Goal: Task Accomplishment & Management: Manage account settings

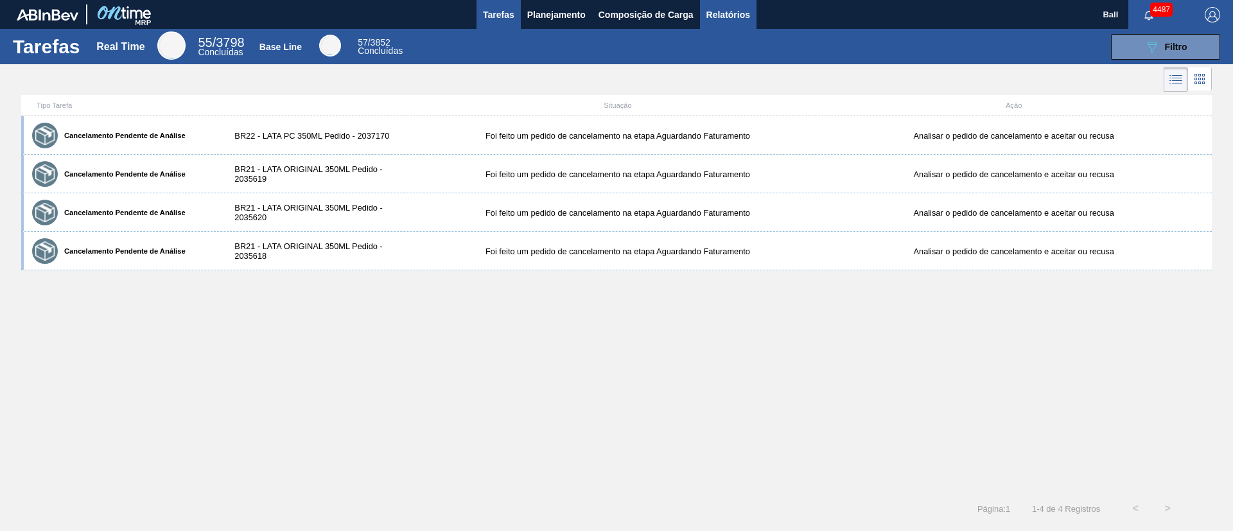
click at [720, 8] on span "Relatórios" at bounding box center [728, 14] width 44 height 15
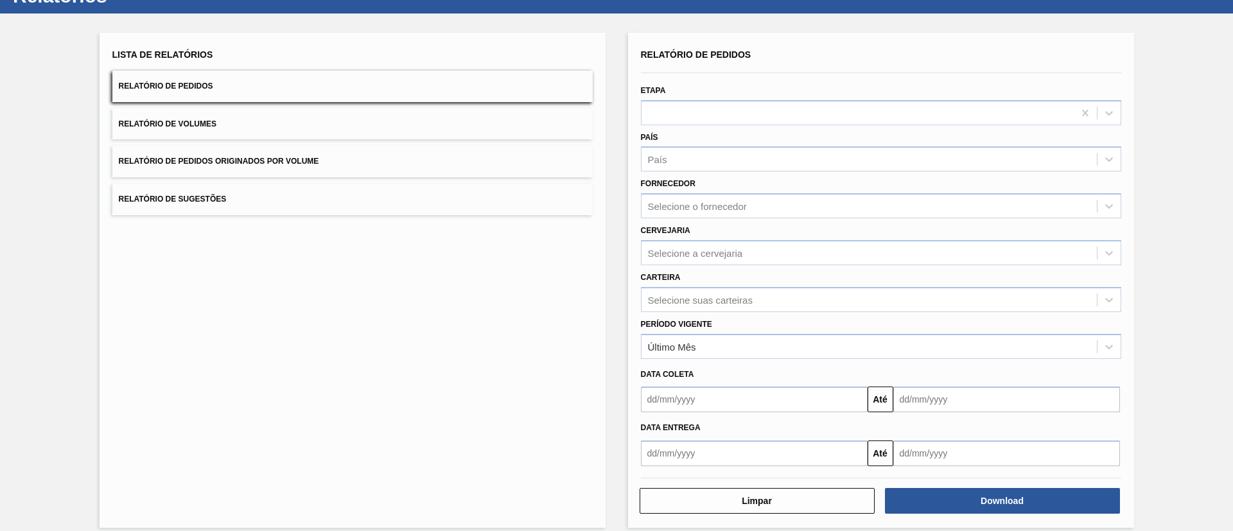
scroll to position [64, 0]
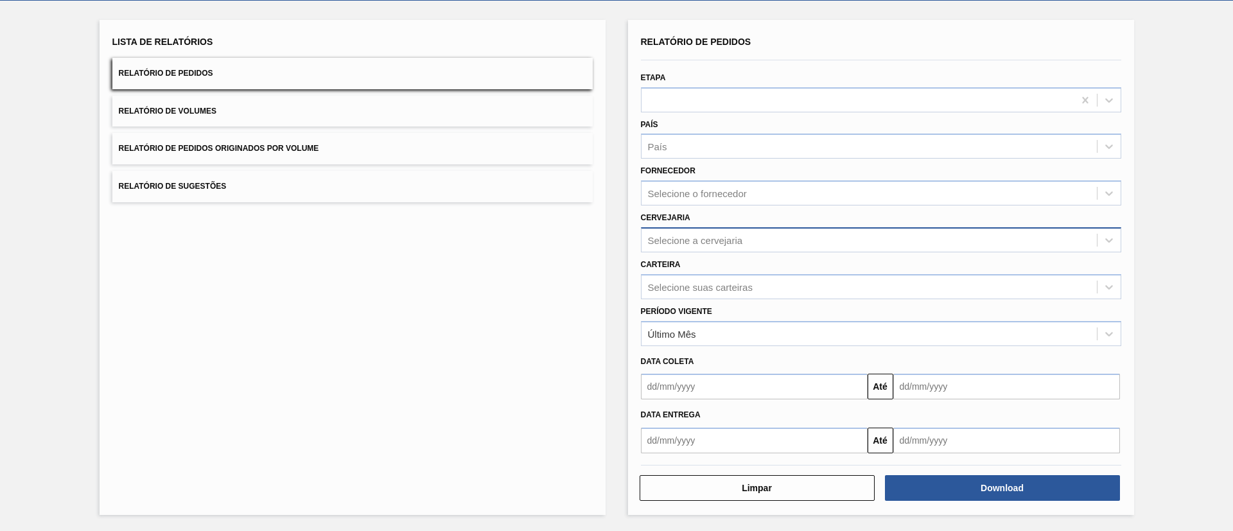
click at [752, 231] on div "Selecione a cervejaria" at bounding box center [868, 240] width 455 height 19
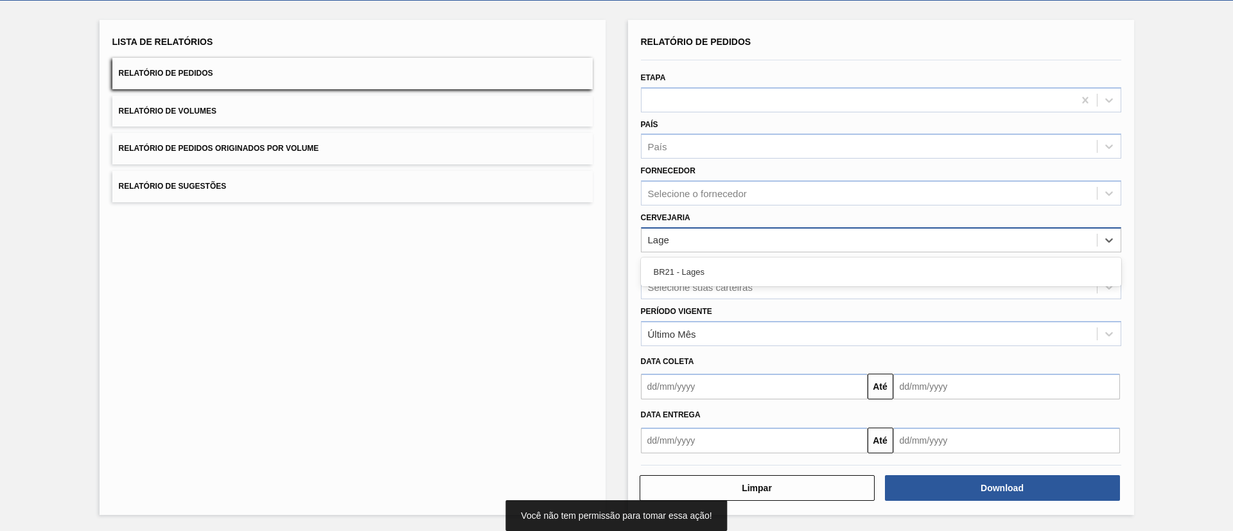
type input "Lages"
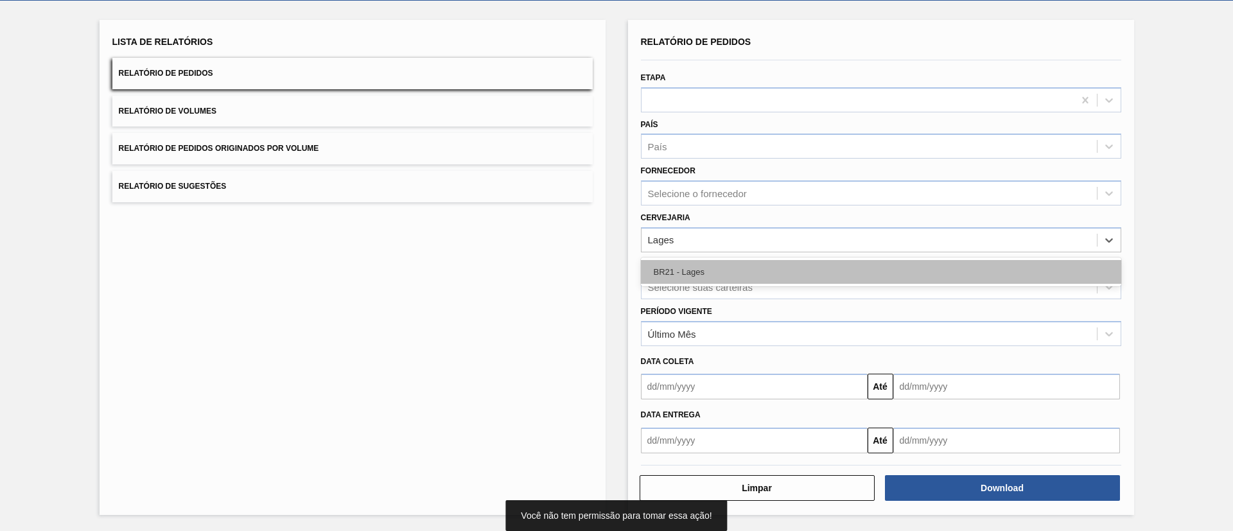
click at [767, 267] on div "BR21 - Lages" at bounding box center [881, 272] width 480 height 24
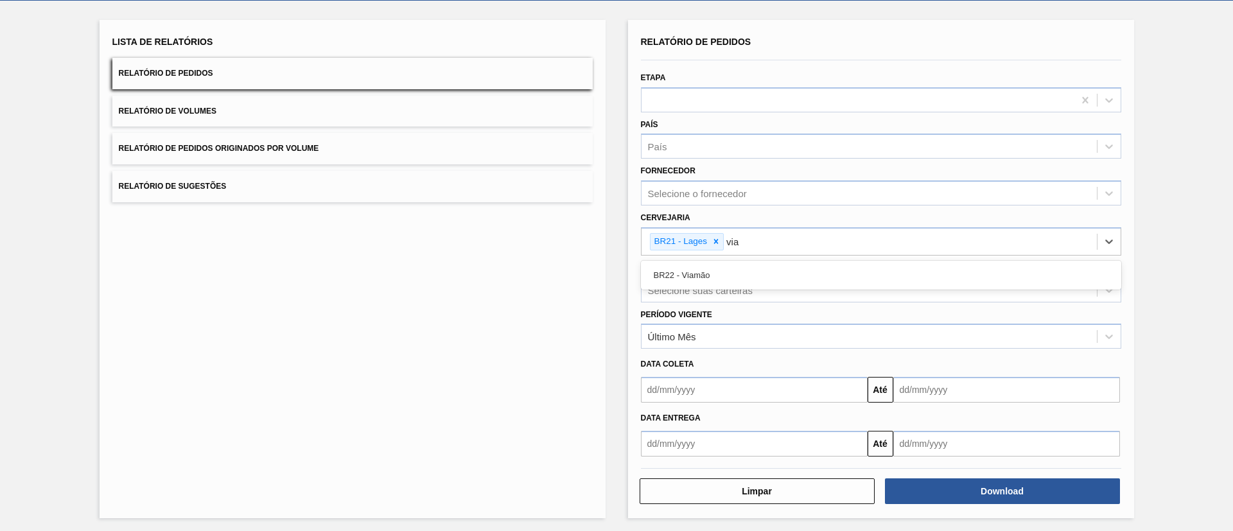
type input "viam"
click at [767, 267] on div "BR22 - Viamão" at bounding box center [881, 275] width 480 height 24
type input "agudo"
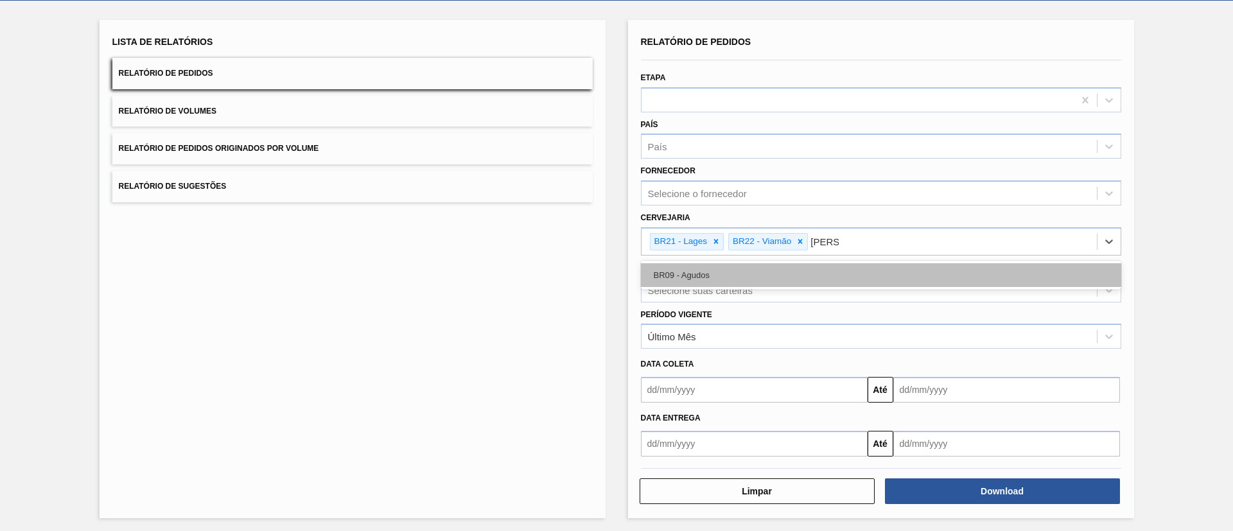
click at [767, 266] on div "BR09 - Agudos" at bounding box center [881, 275] width 480 height 24
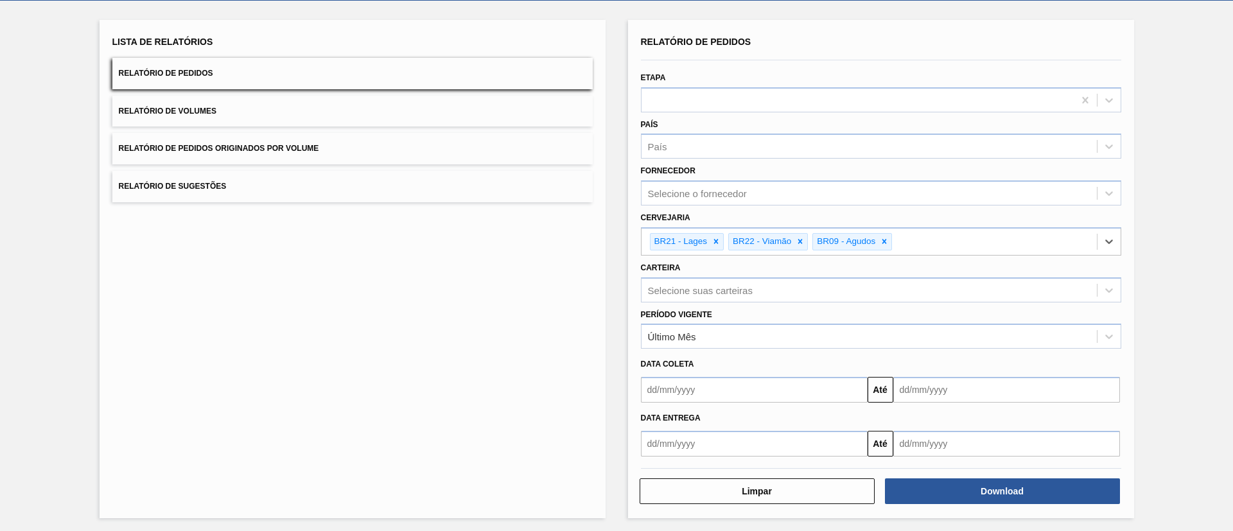
click at [755, 275] on div "Carteira Selecione suas carteiras" at bounding box center [881, 281] width 480 height 44
click at [734, 309] on div "Período Vigente Último Mês" at bounding box center [881, 328] width 480 height 44
click at [724, 283] on div "Selecione suas carteiras" at bounding box center [868, 290] width 455 height 19
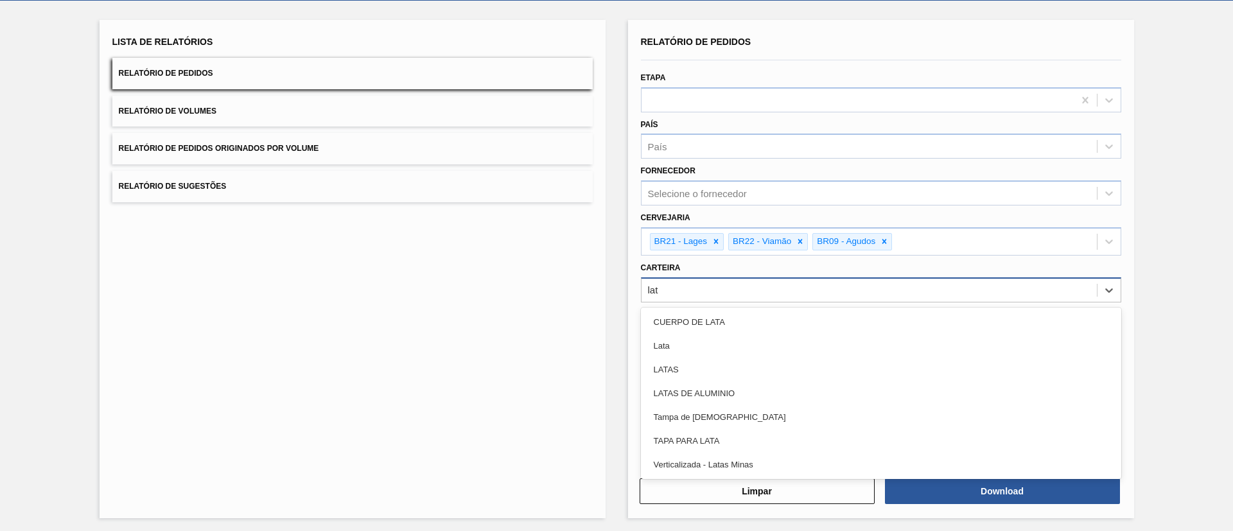
type input "lata"
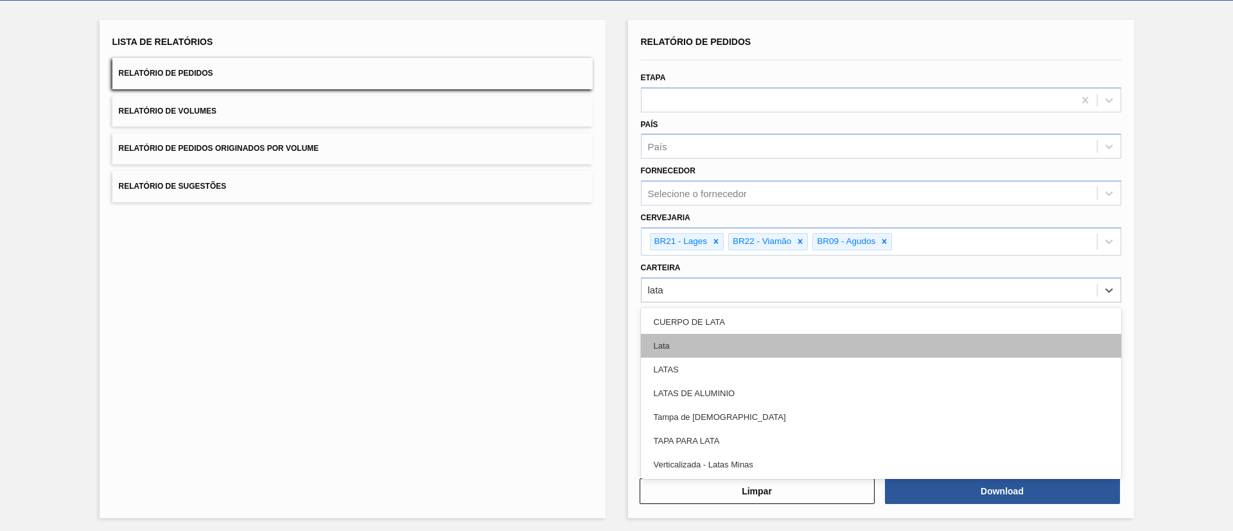
click at [749, 338] on div "Lata" at bounding box center [881, 346] width 480 height 24
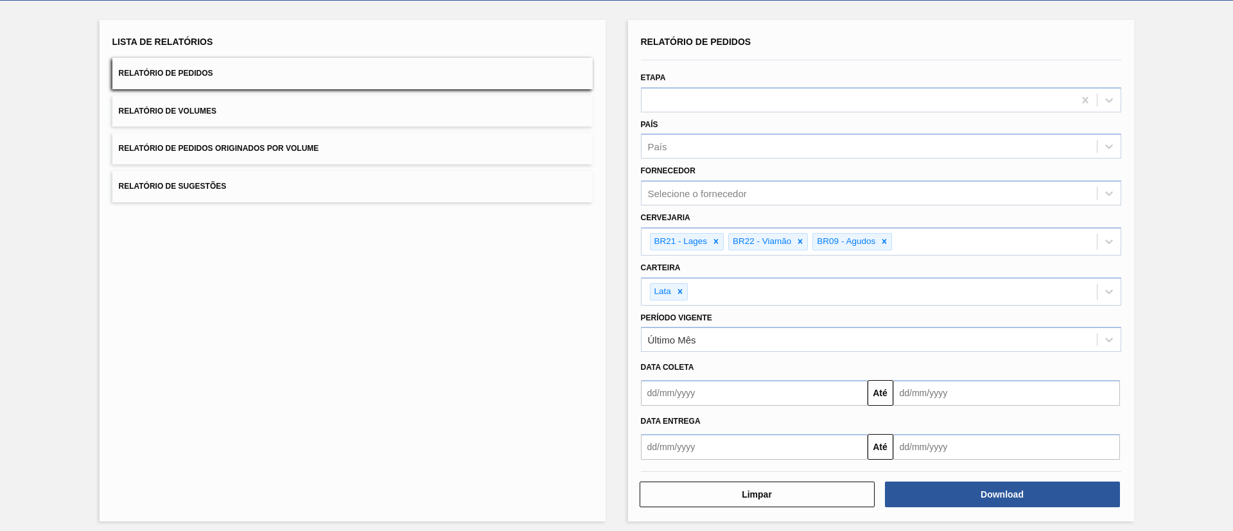
click at [577, 399] on div "Lista de Relatórios Relatório de Pedidos Relatório de Volumes Relatório de Pedi…" at bounding box center [353, 271] width 506 height 502
click at [1060, 495] on button "Download" at bounding box center [1002, 495] width 235 height 26
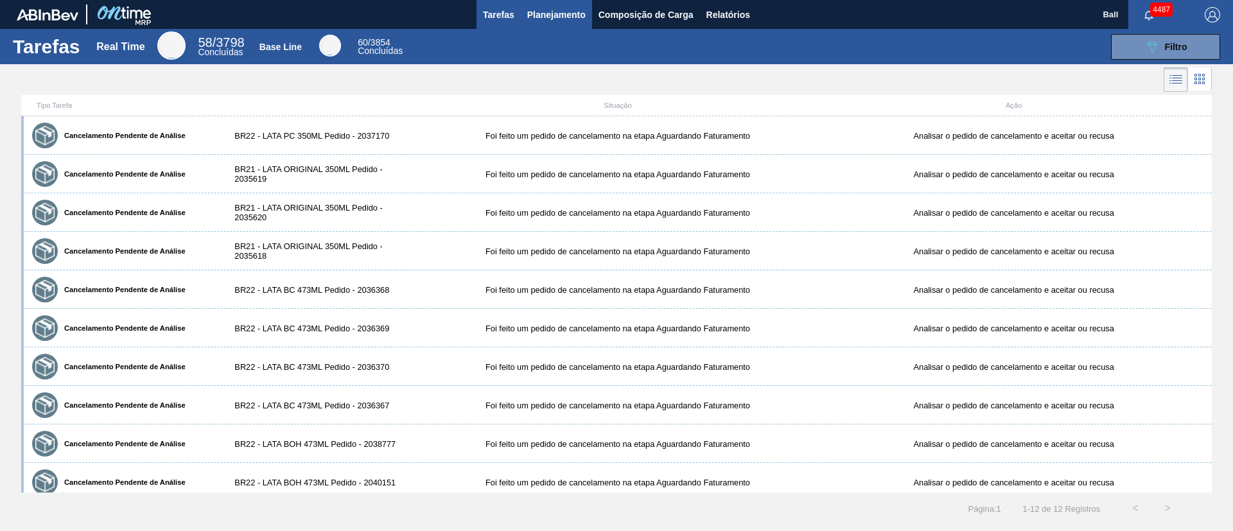
click at [557, 3] on button "Planejamento" at bounding box center [556, 14] width 71 height 29
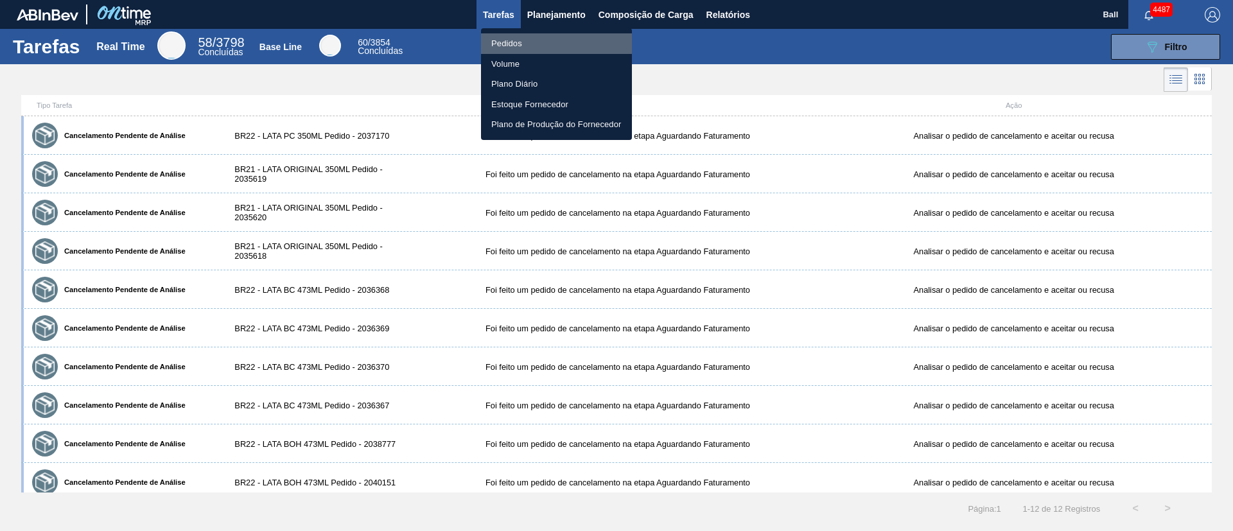
click at [532, 39] on li "Pedidos" at bounding box center [556, 43] width 151 height 21
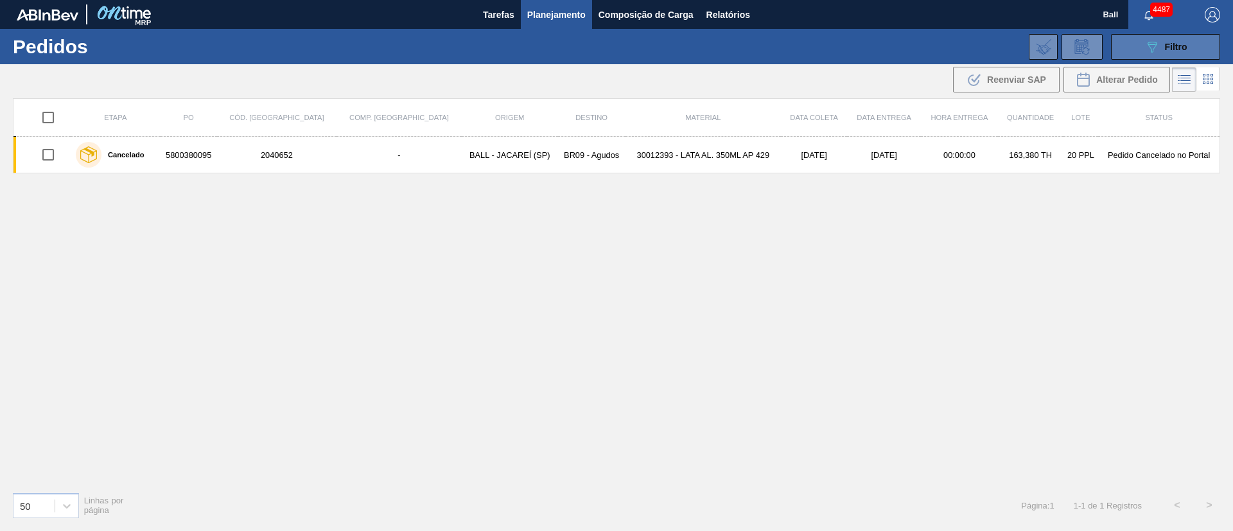
click at [1151, 58] on button "089F7B8B-B2A5-4AFE-B5C0-19BA573D28AC Filtro" at bounding box center [1165, 47] width 109 height 26
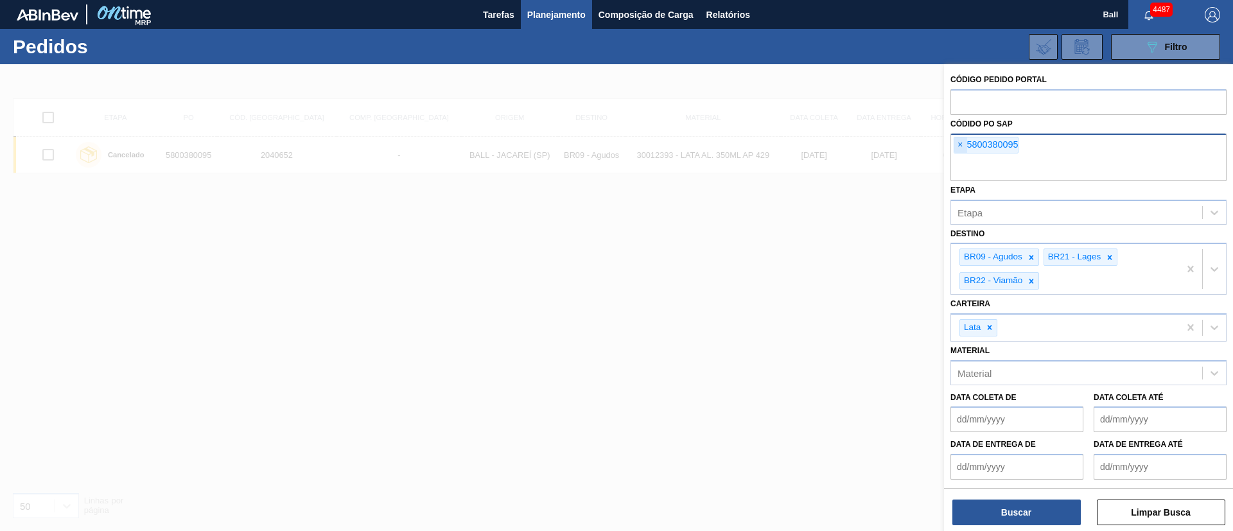
click at [960, 148] on span "×" at bounding box center [960, 144] width 12 height 15
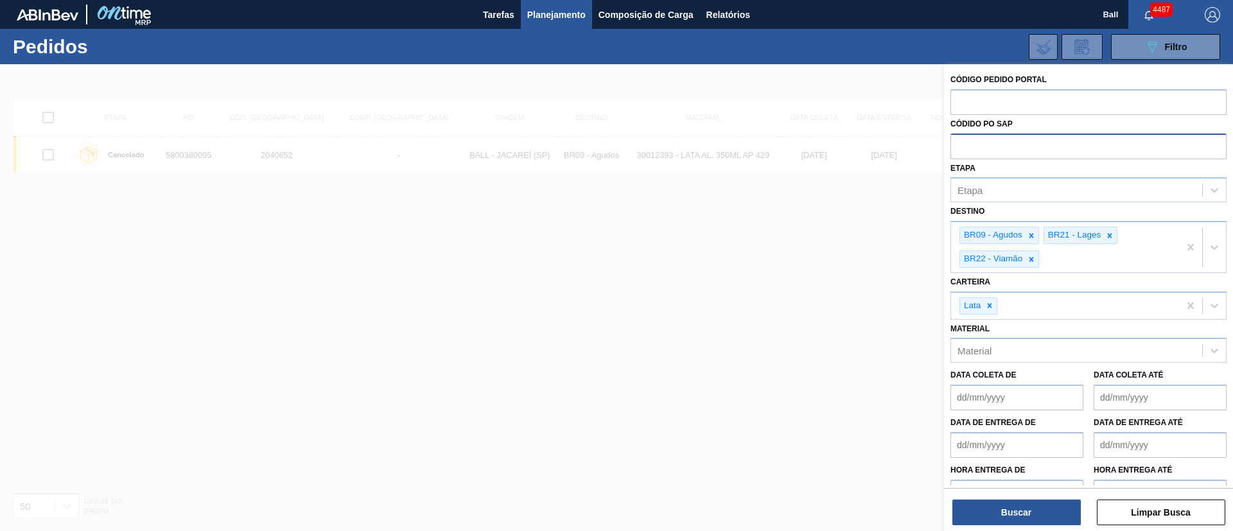
paste input "5800377577"
type input "5800377577"
click at [1022, 507] on button "Buscar" at bounding box center [1016, 513] width 128 height 26
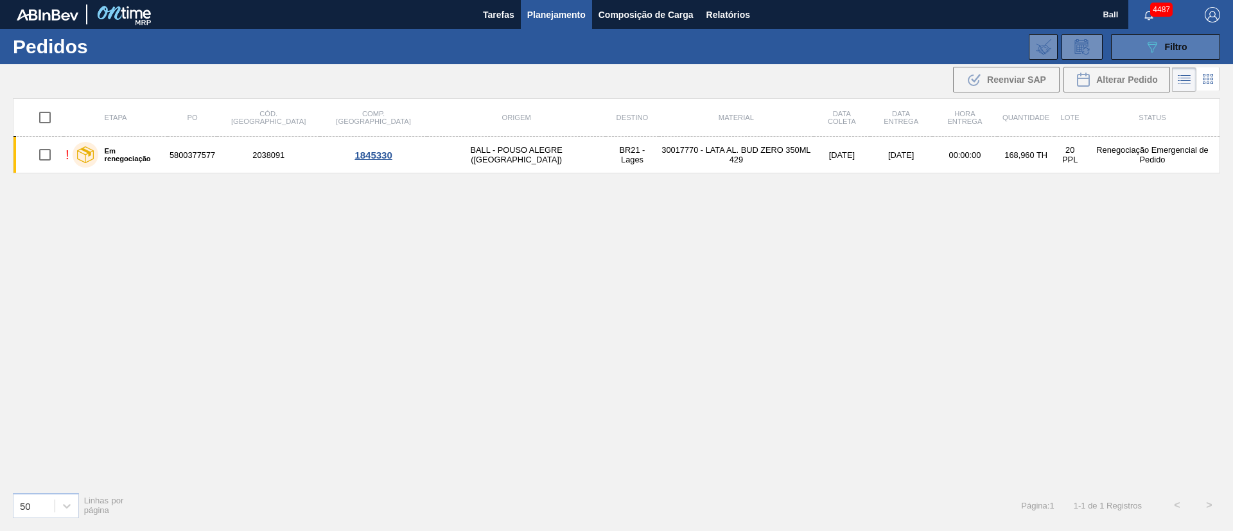
click at [1140, 52] on button "089F7B8B-B2A5-4AFE-B5C0-19BA573D28AC Filtro" at bounding box center [1165, 47] width 109 height 26
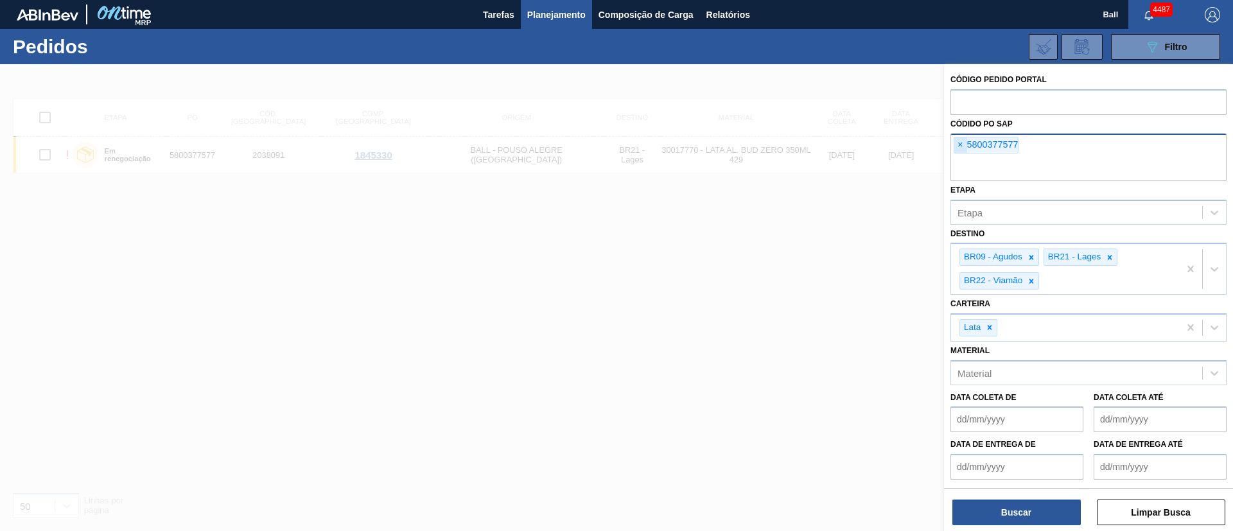
click at [958, 148] on span "×" at bounding box center [960, 144] width 12 height 15
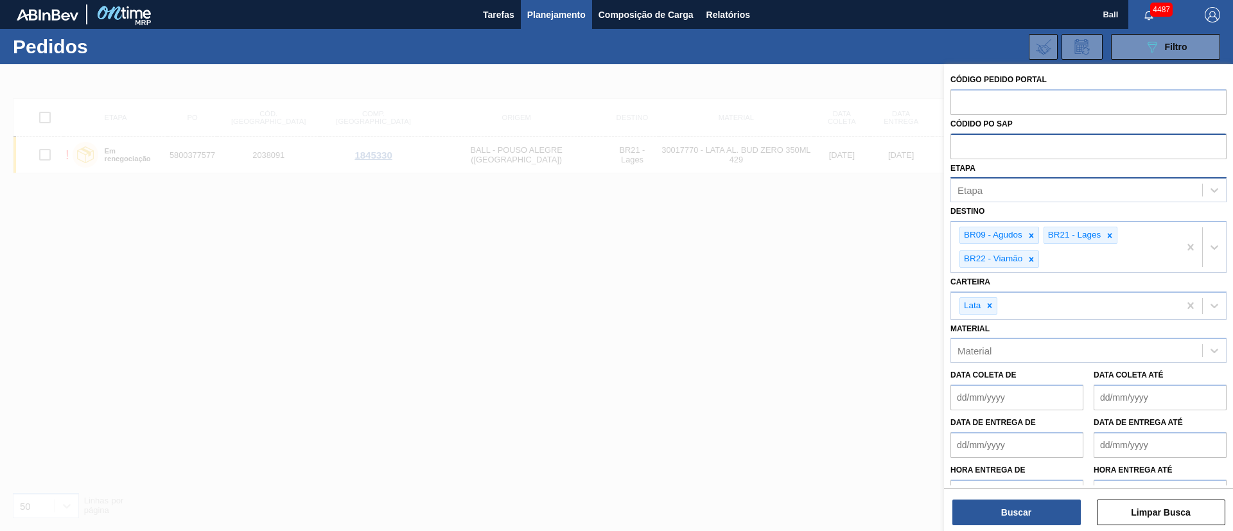
paste input "5800377577"
type input "5800377577"
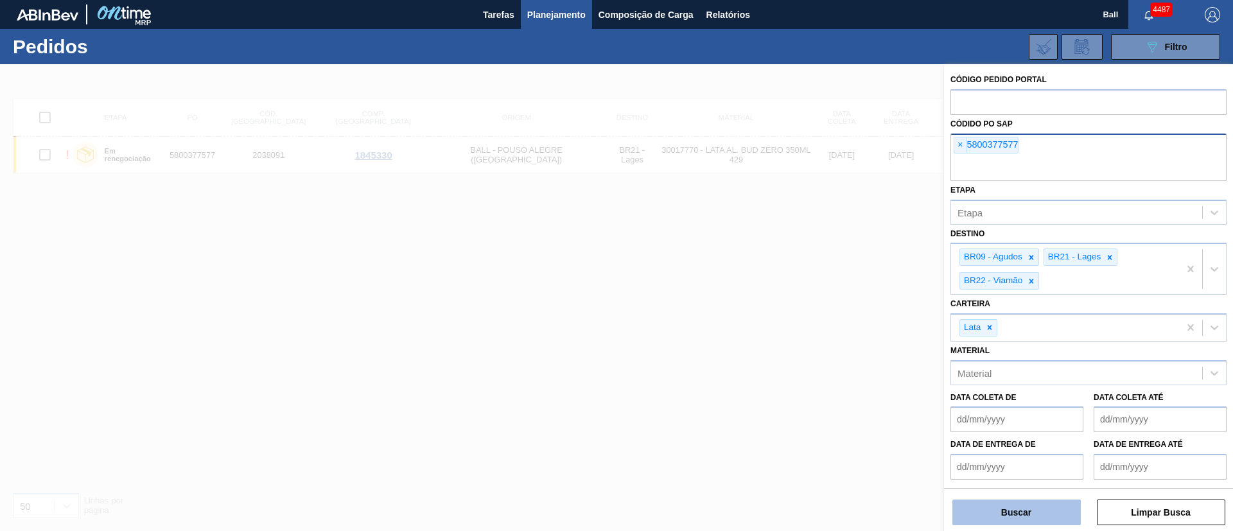
click at [1037, 516] on button "Buscar" at bounding box center [1016, 513] width 128 height 26
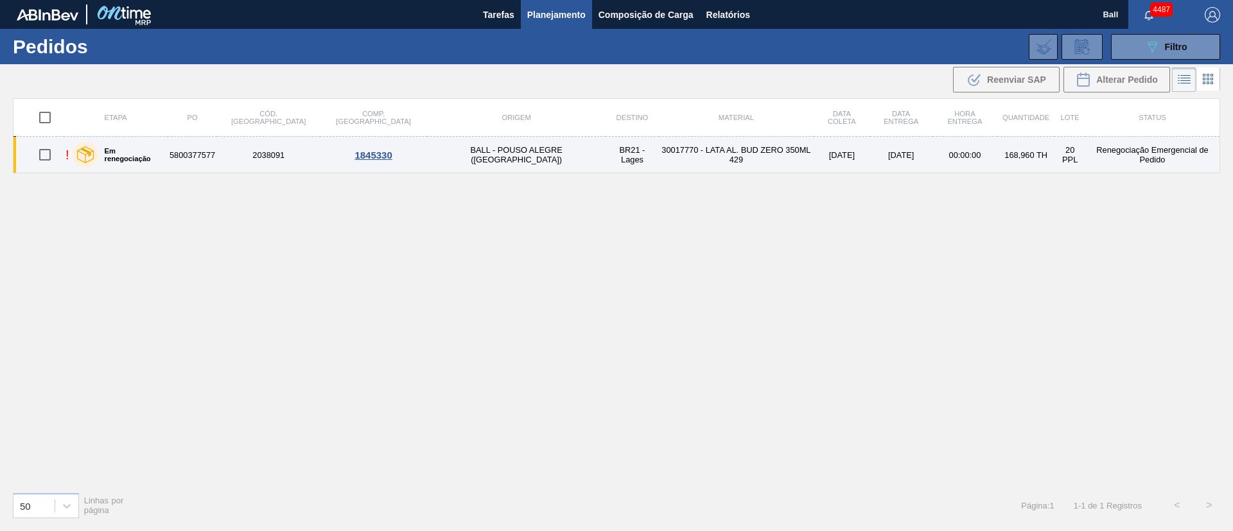
click at [659, 157] on td "30017770 - LATA AL. BUD ZERO 350ML 429" at bounding box center [736, 155] width 155 height 37
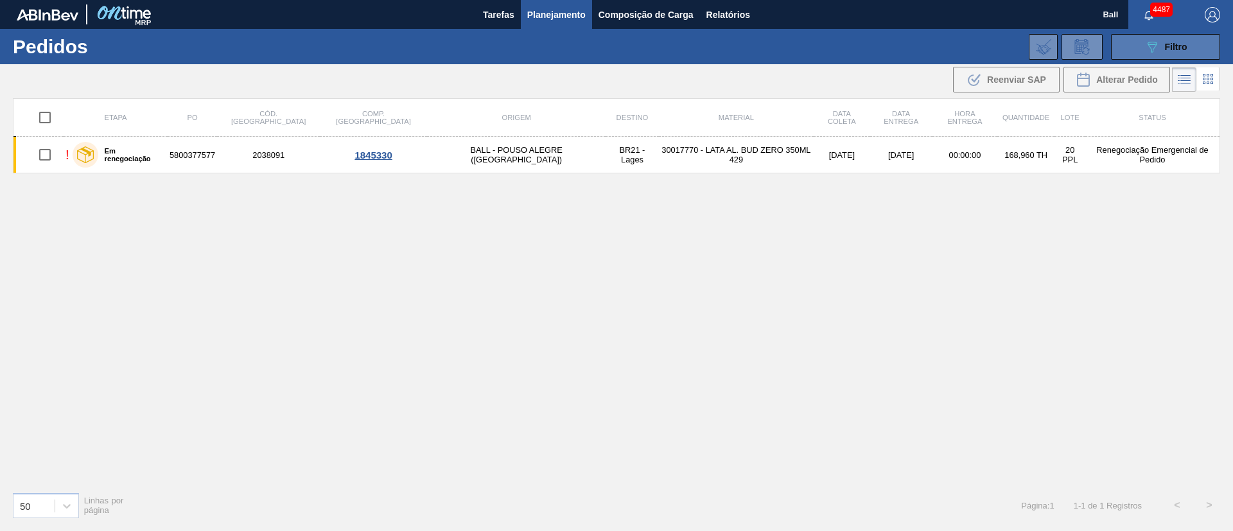
click at [1147, 41] on icon "089F7B8B-B2A5-4AFE-B5C0-19BA573D28AC" at bounding box center [1151, 46] width 15 height 15
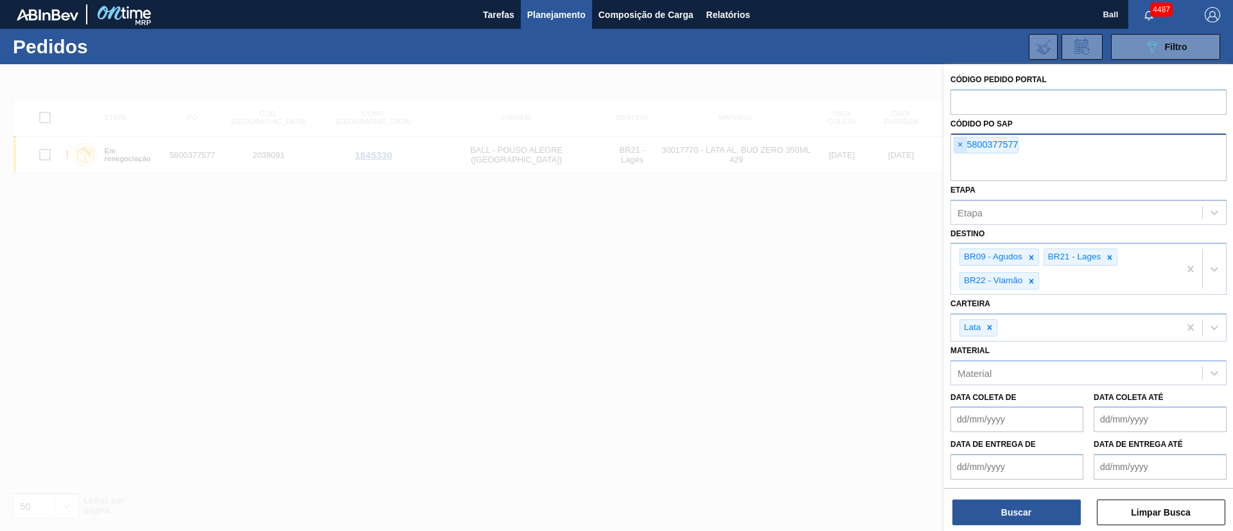
click at [959, 147] on span "×" at bounding box center [960, 144] width 12 height 15
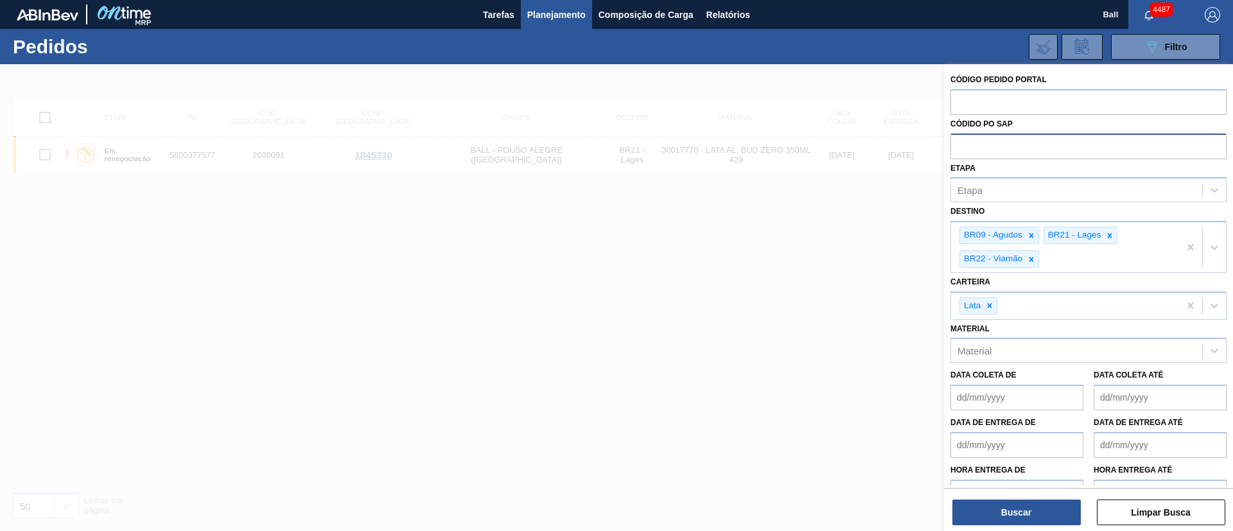
paste input "text"
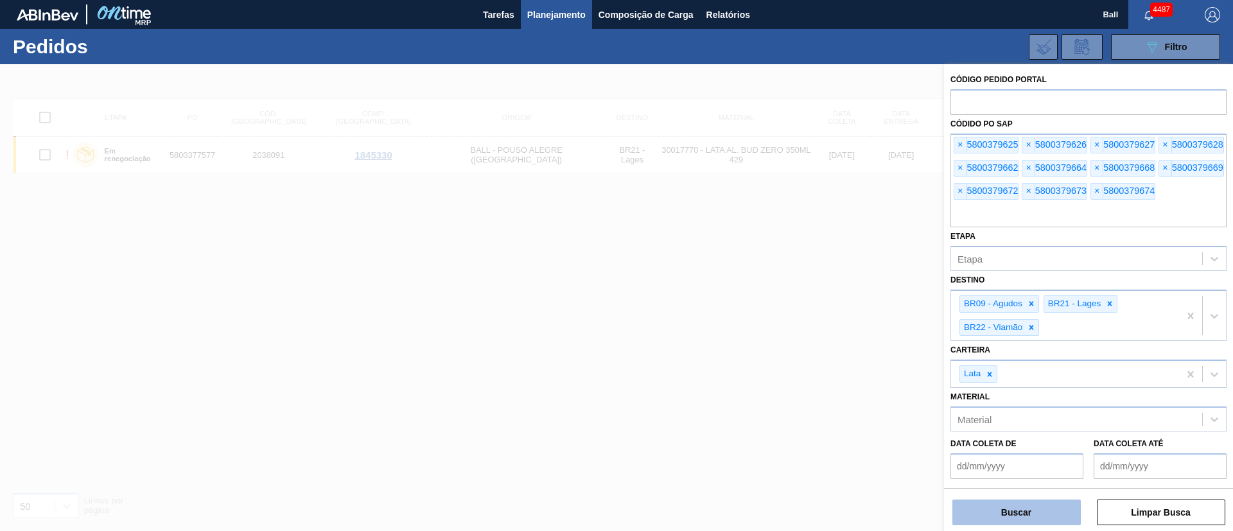
click at [1011, 520] on button "Buscar" at bounding box center [1016, 513] width 128 height 26
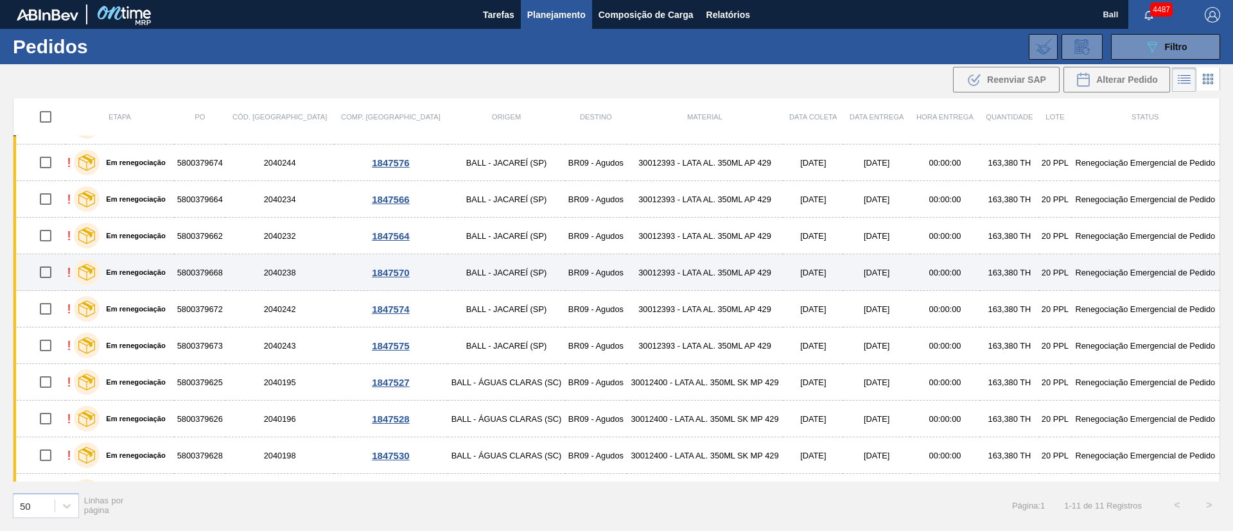
scroll to position [58, 0]
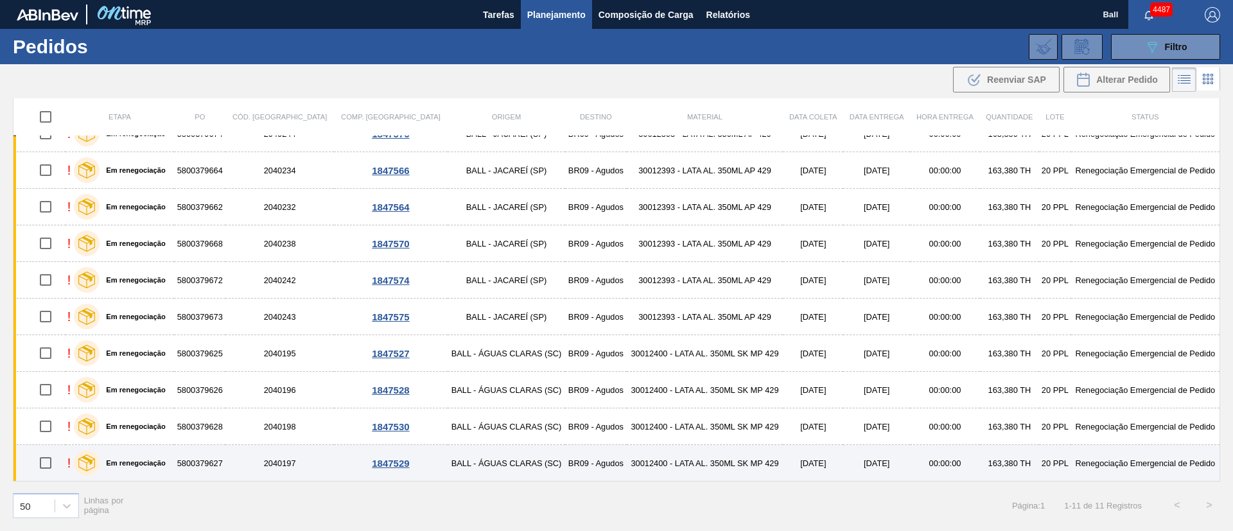
click at [720, 464] on td "30012400 - LATA AL. 350ML SK MP 429" at bounding box center [705, 463] width 157 height 37
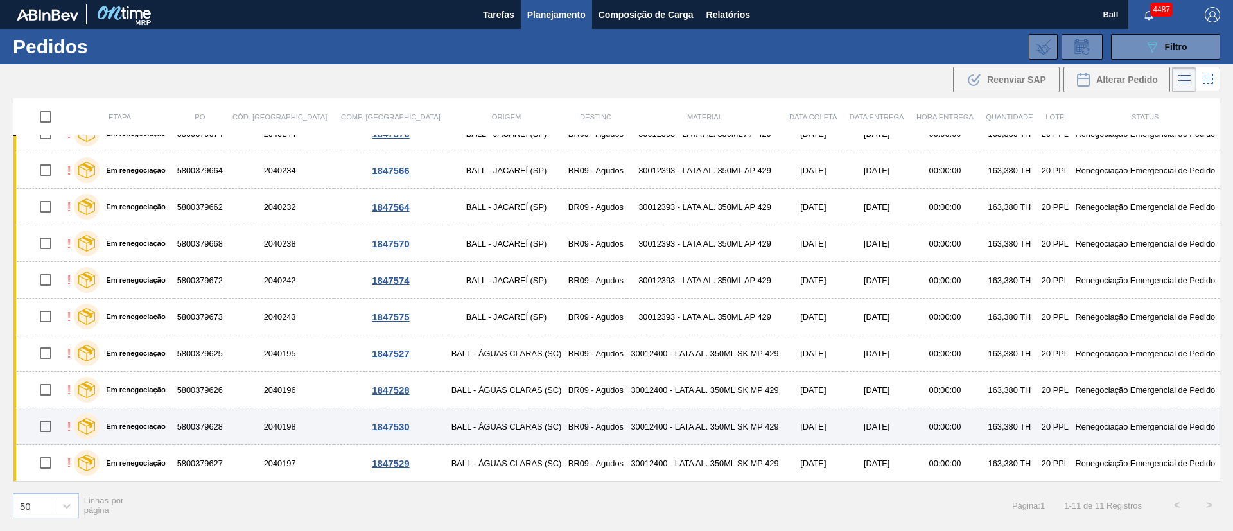
click at [719, 433] on td "30012400 - LATA AL. 350ML SK MP 429" at bounding box center [705, 426] width 157 height 37
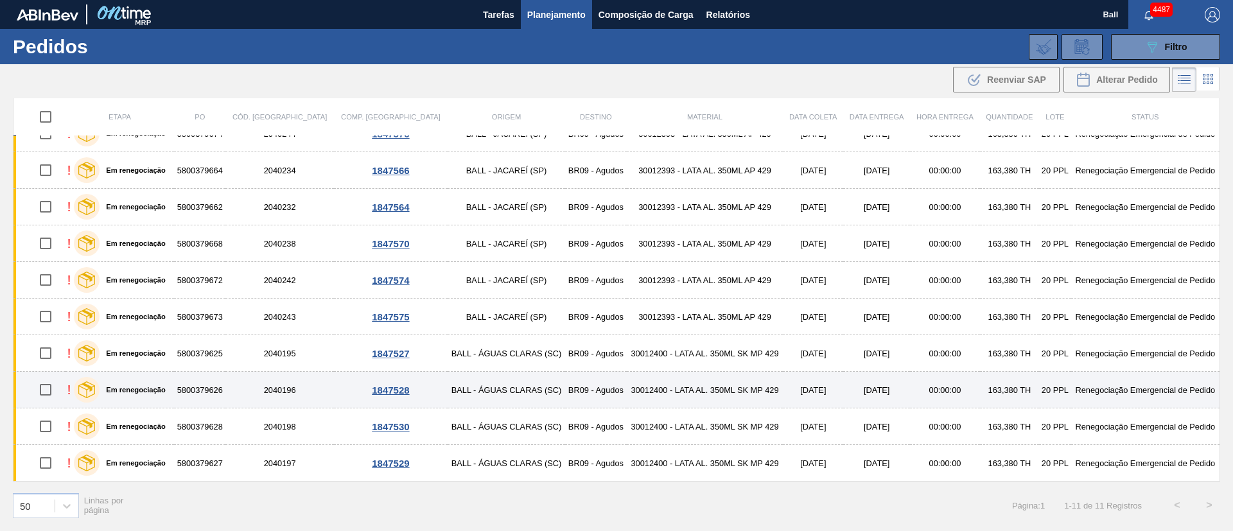
click at [720, 389] on td "30012400 - LATA AL. 350ML SK MP 429" at bounding box center [705, 390] width 157 height 37
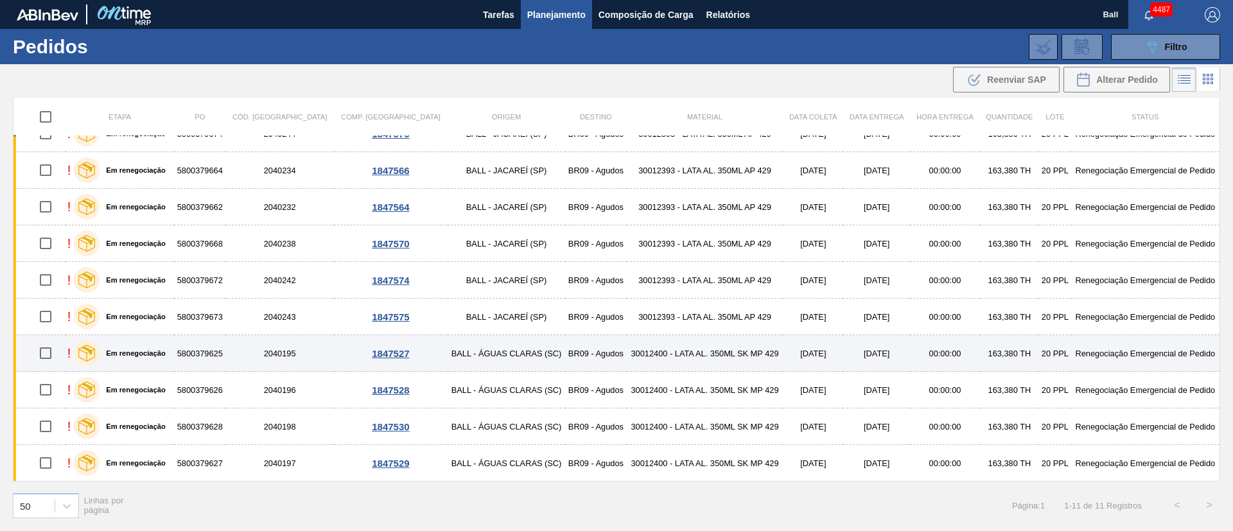
click at [720, 360] on td "30012400 - LATA AL. 350ML SK MP 429" at bounding box center [705, 353] width 157 height 37
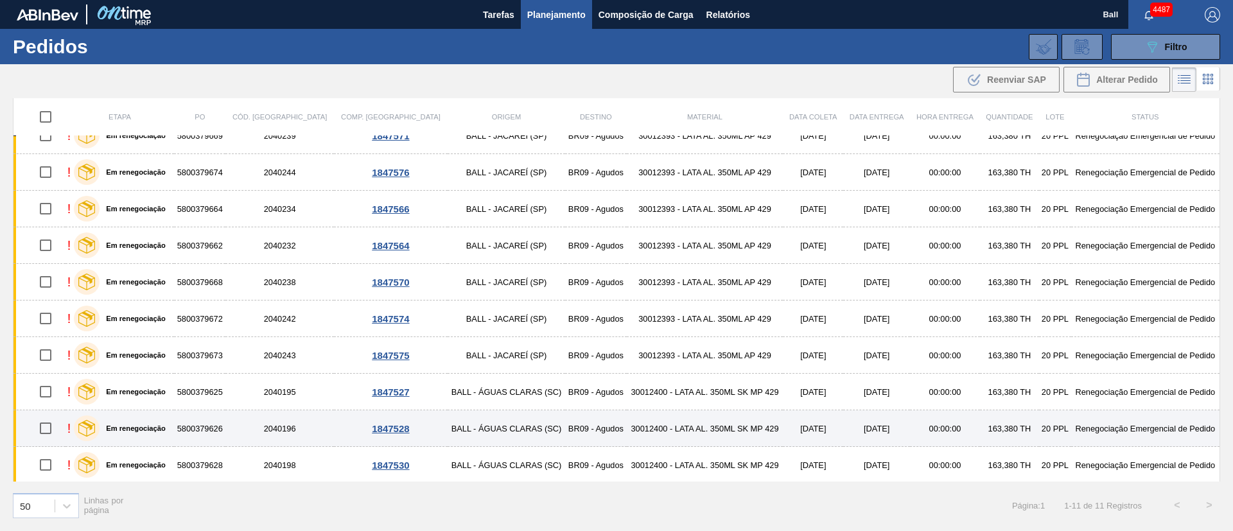
scroll to position [0, 0]
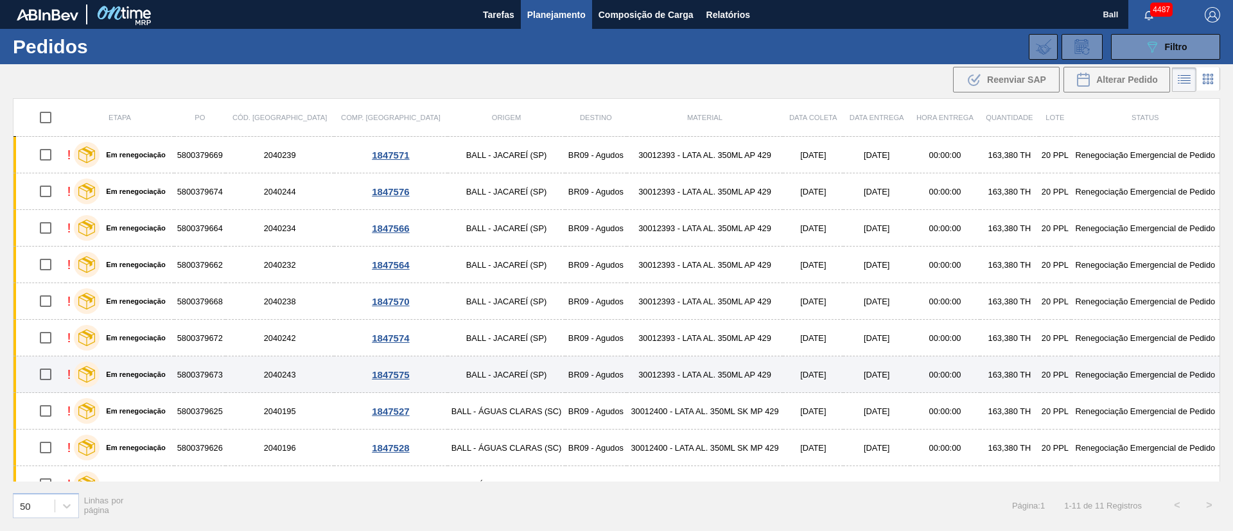
click at [720, 375] on td "30012393 - LATA AL. 350ML AP 429" at bounding box center [705, 374] width 157 height 37
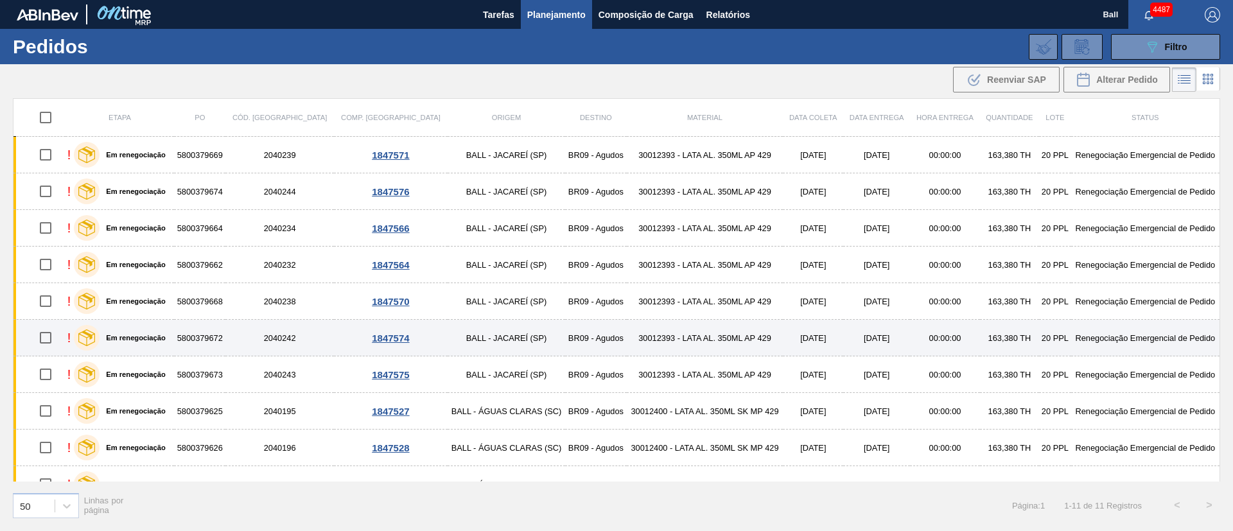
click at [720, 337] on td "30012393 - LATA AL. 350ML AP 429" at bounding box center [705, 338] width 157 height 37
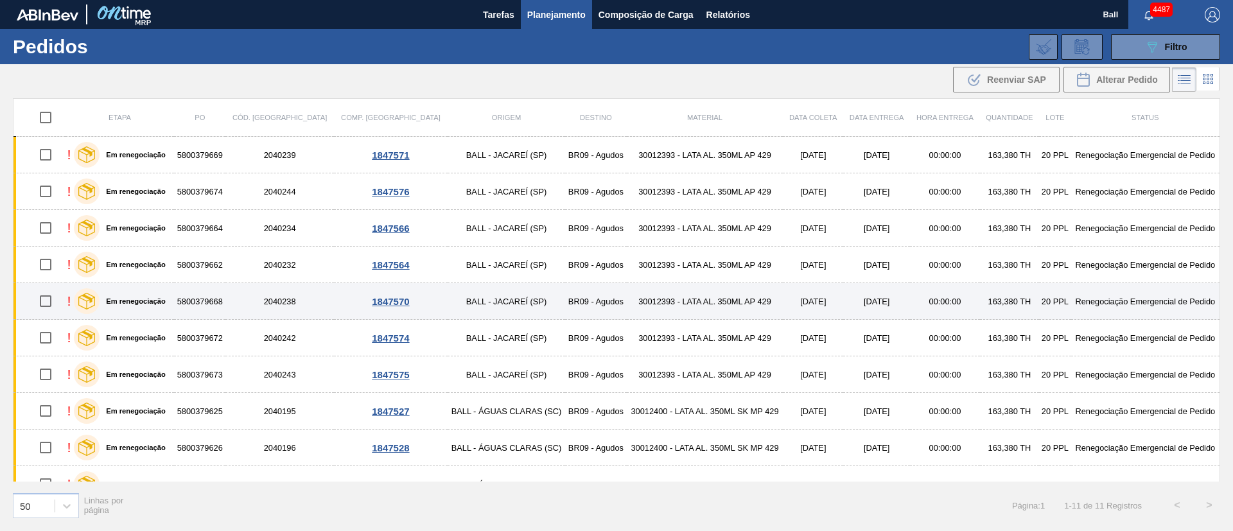
click at [715, 304] on td "30012393 - LATA AL. 350ML AP 429" at bounding box center [705, 301] width 157 height 37
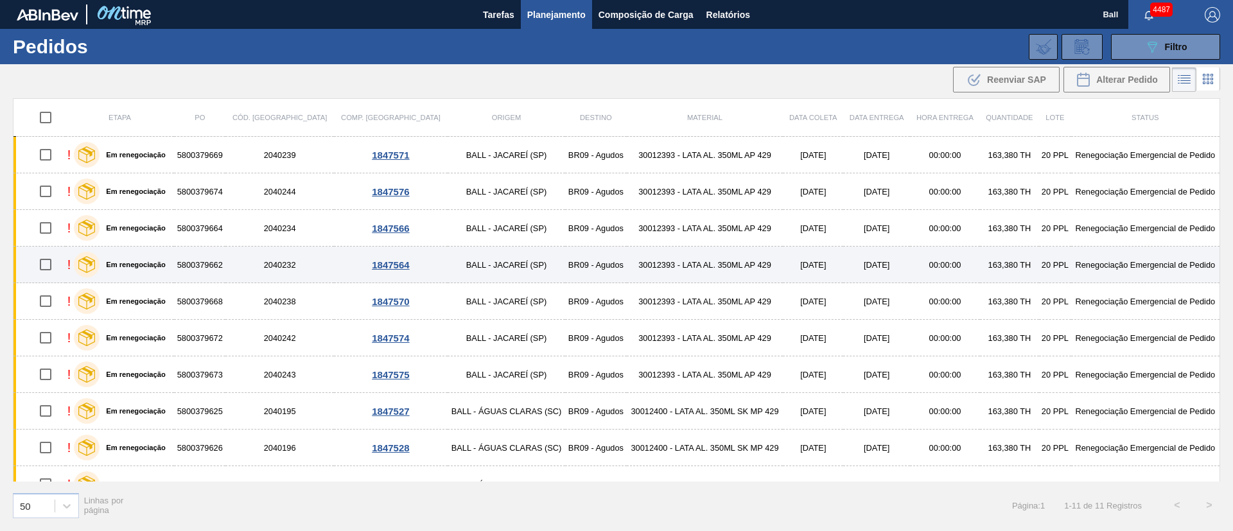
click at [713, 268] on td "30012393 - LATA AL. 350ML AP 429" at bounding box center [705, 265] width 157 height 37
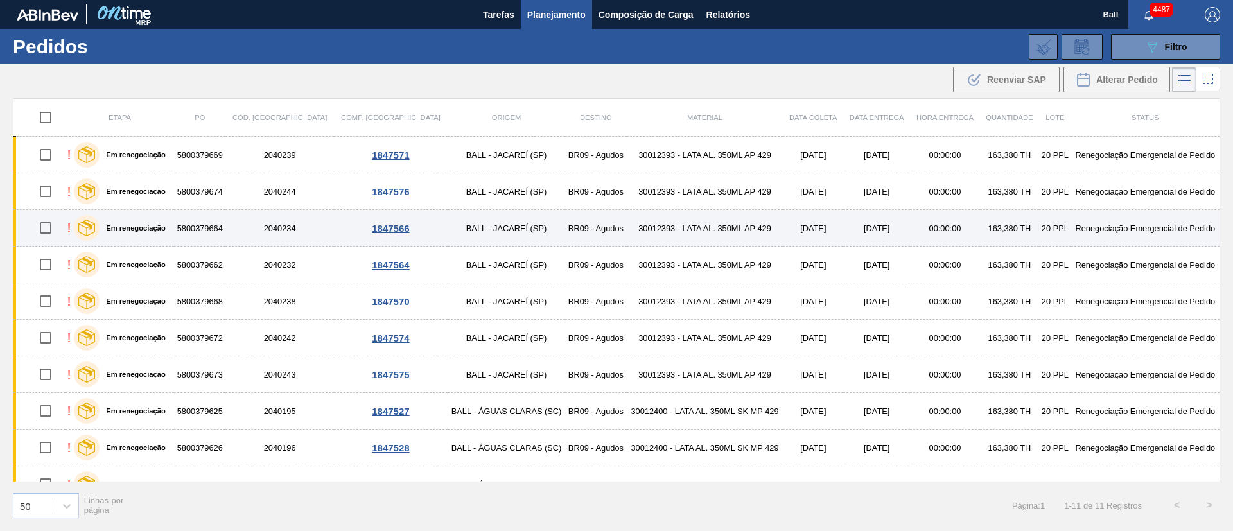
click at [719, 223] on td "30012393 - LATA AL. 350ML AP 429" at bounding box center [705, 228] width 157 height 37
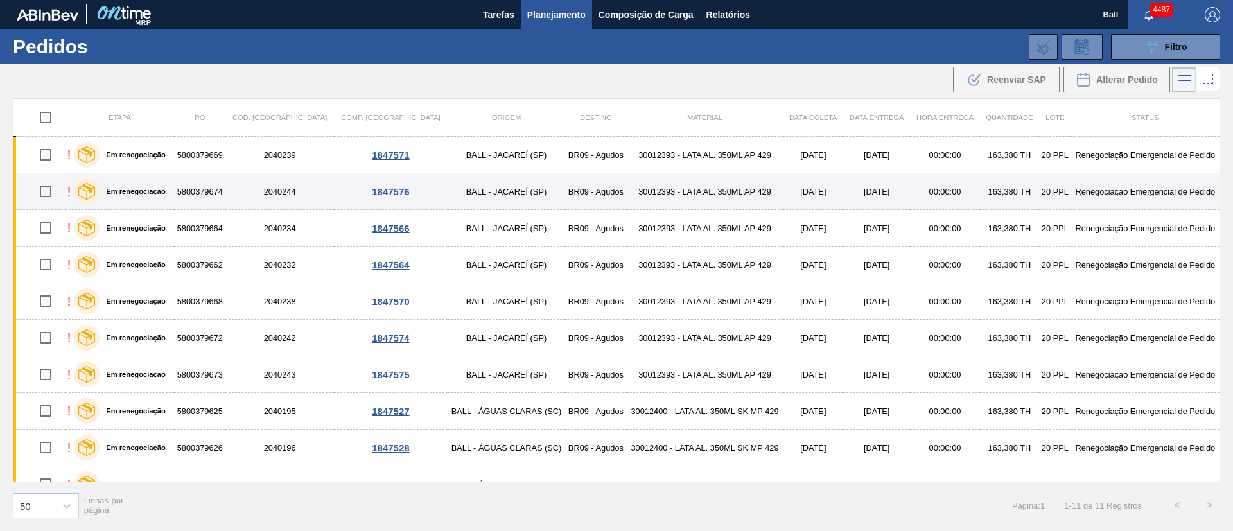
click at [717, 191] on td "30012393 - LATA AL. 350ML AP 429" at bounding box center [705, 191] width 157 height 37
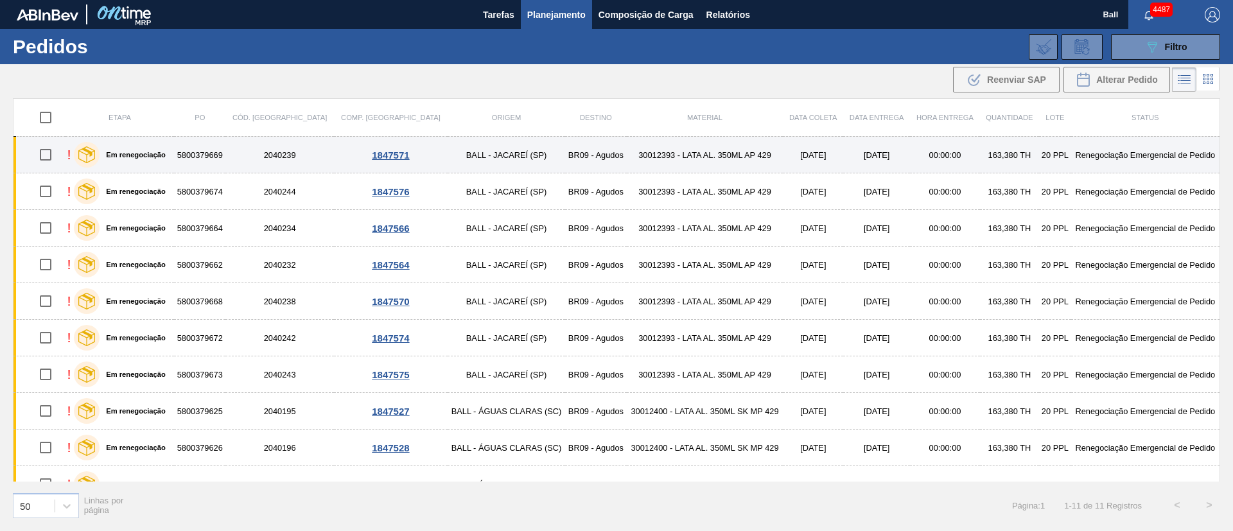
click at [719, 168] on td "30012393 - LATA AL. 350ML AP 429" at bounding box center [705, 155] width 157 height 37
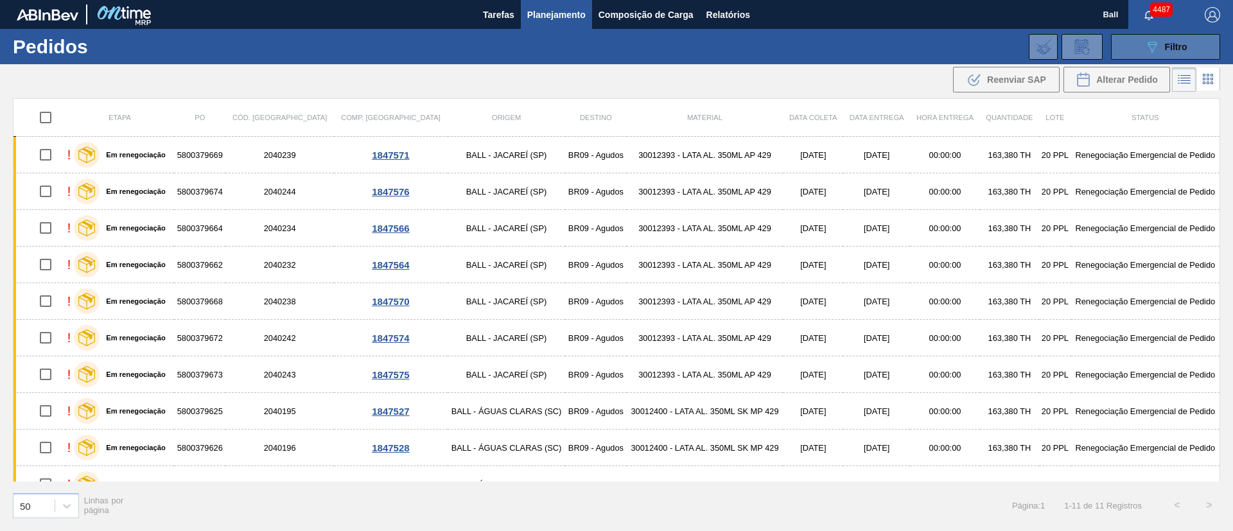
click at [1156, 39] on icon "089F7B8B-B2A5-4AFE-B5C0-19BA573D28AC" at bounding box center [1151, 46] width 15 height 15
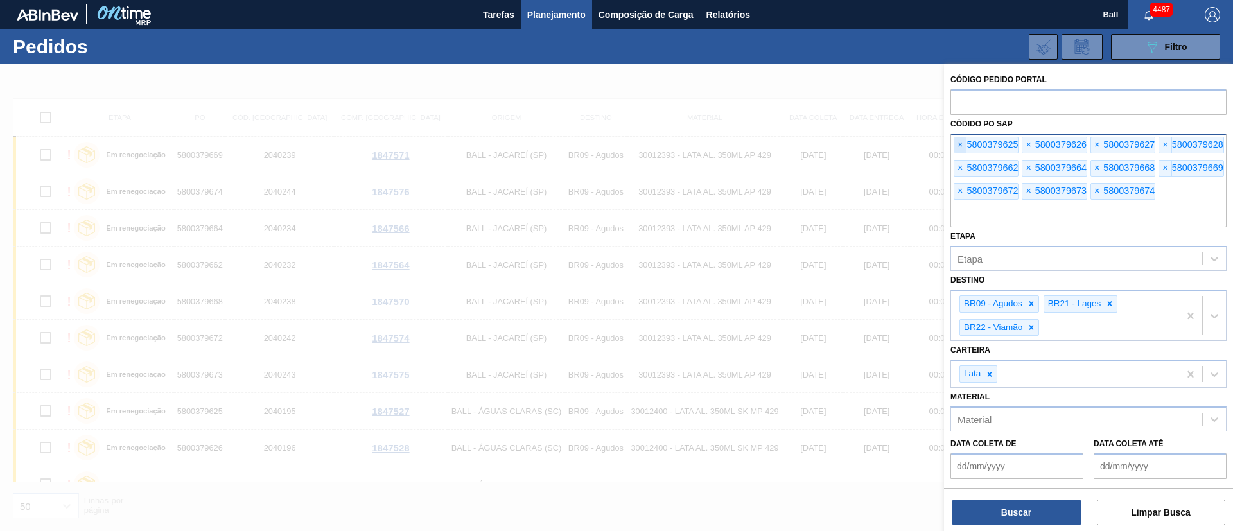
click at [958, 148] on span "×" at bounding box center [960, 144] width 12 height 15
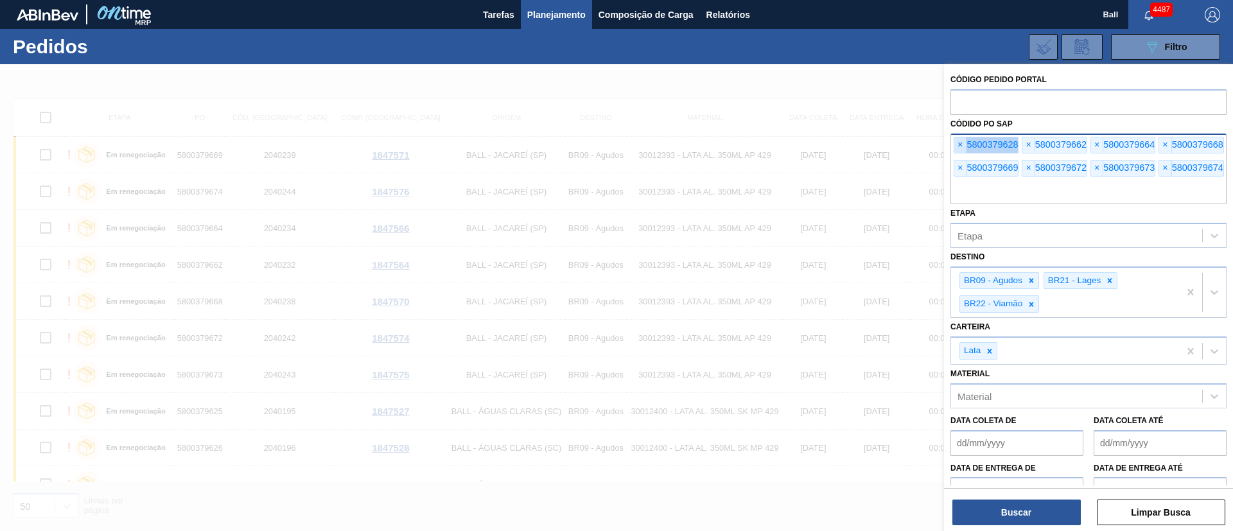
click at [958, 148] on span "×" at bounding box center [960, 144] width 12 height 15
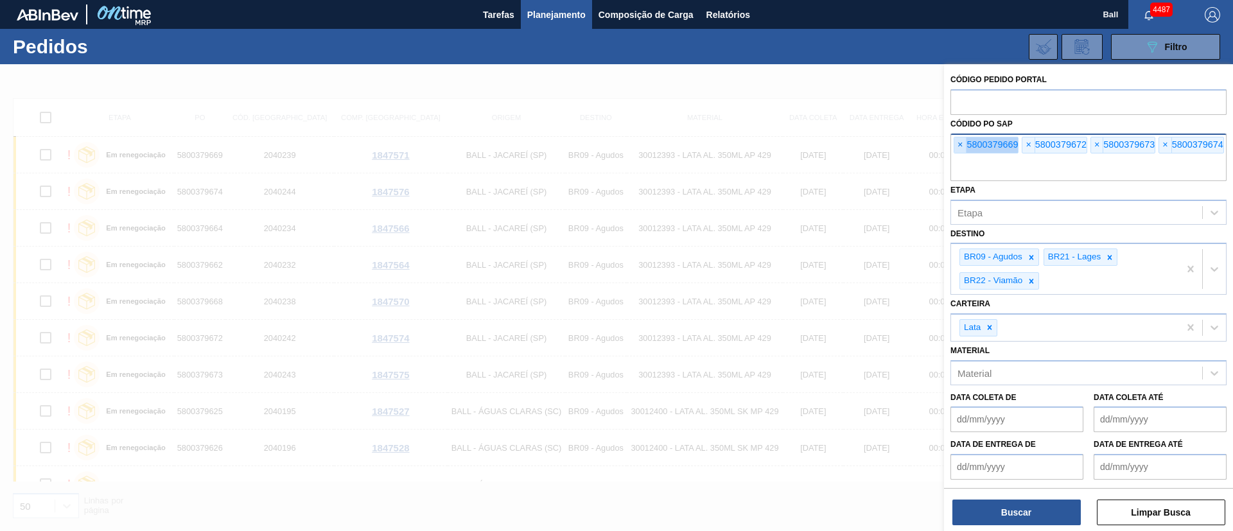
click at [958, 148] on span "×" at bounding box center [960, 144] width 12 height 15
click at [958, 157] on input "text" at bounding box center [1088, 169] width 276 height 24
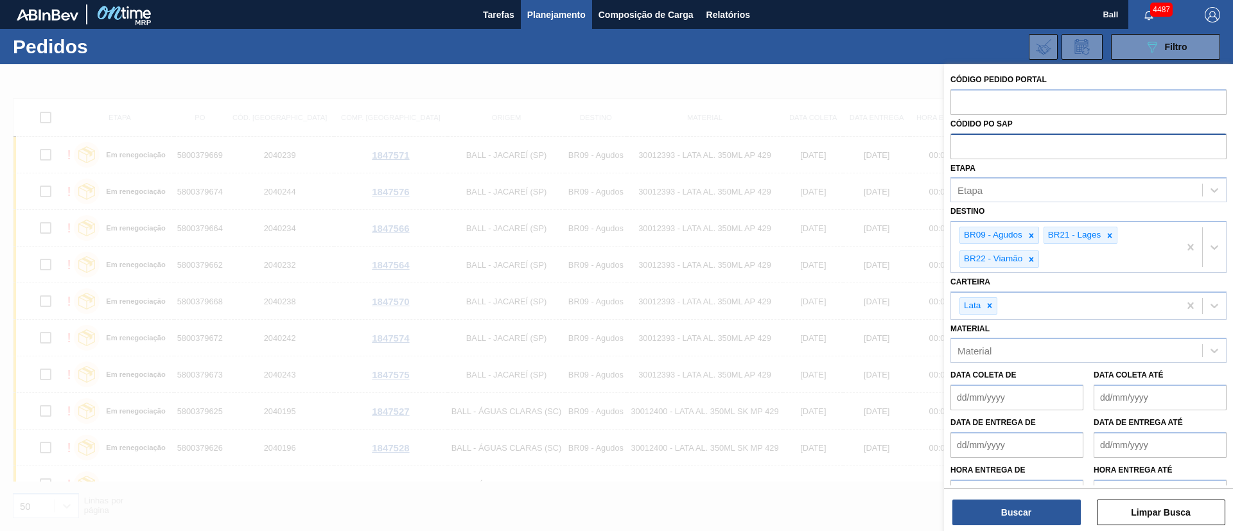
click at [958, 148] on input "text" at bounding box center [1088, 146] width 276 height 24
paste input "text"
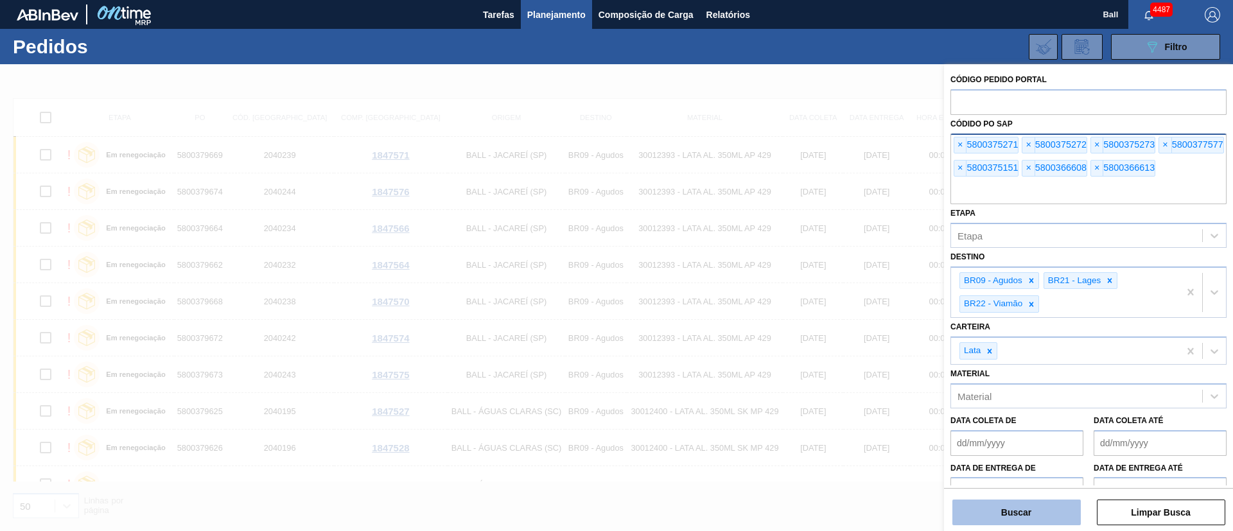
click at [1009, 510] on button "Buscar" at bounding box center [1016, 513] width 128 height 26
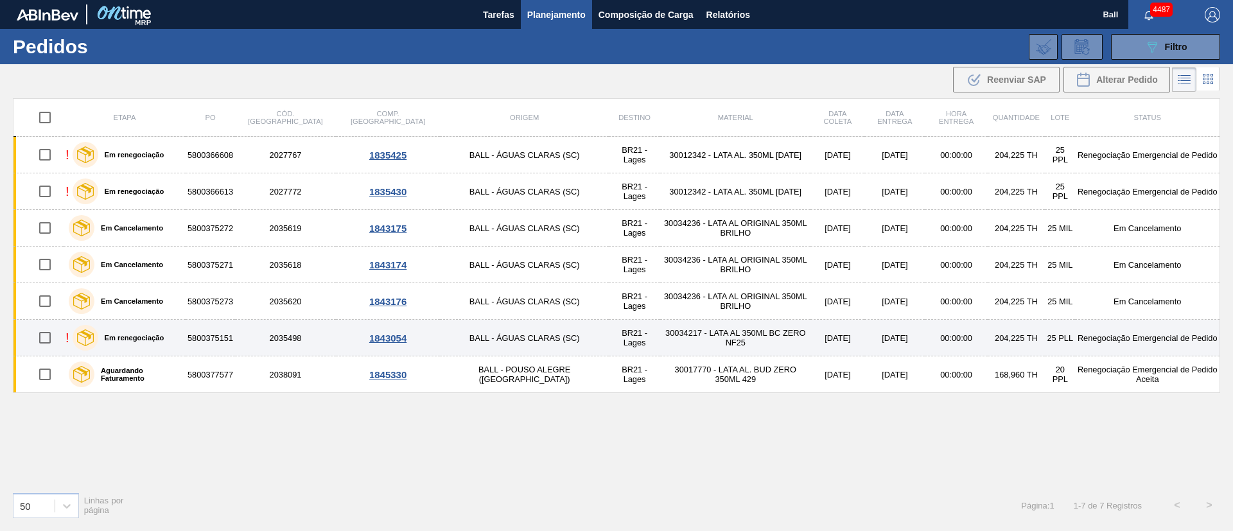
click at [988, 336] on td "204,225 TH" at bounding box center [1016, 338] width 57 height 37
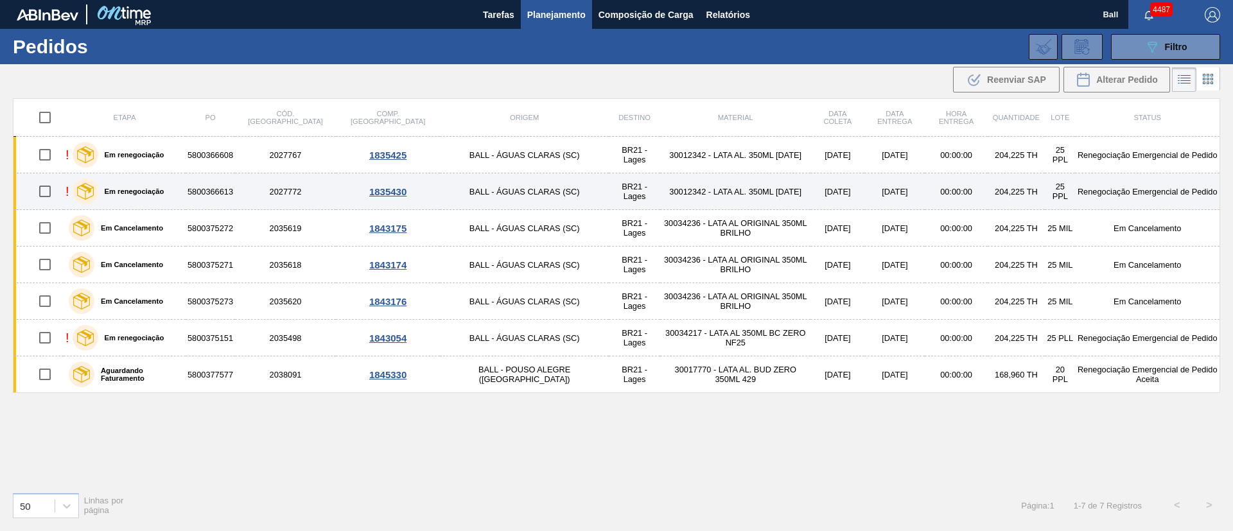
click at [1002, 186] on td "204,225 TH" at bounding box center [1016, 191] width 57 height 37
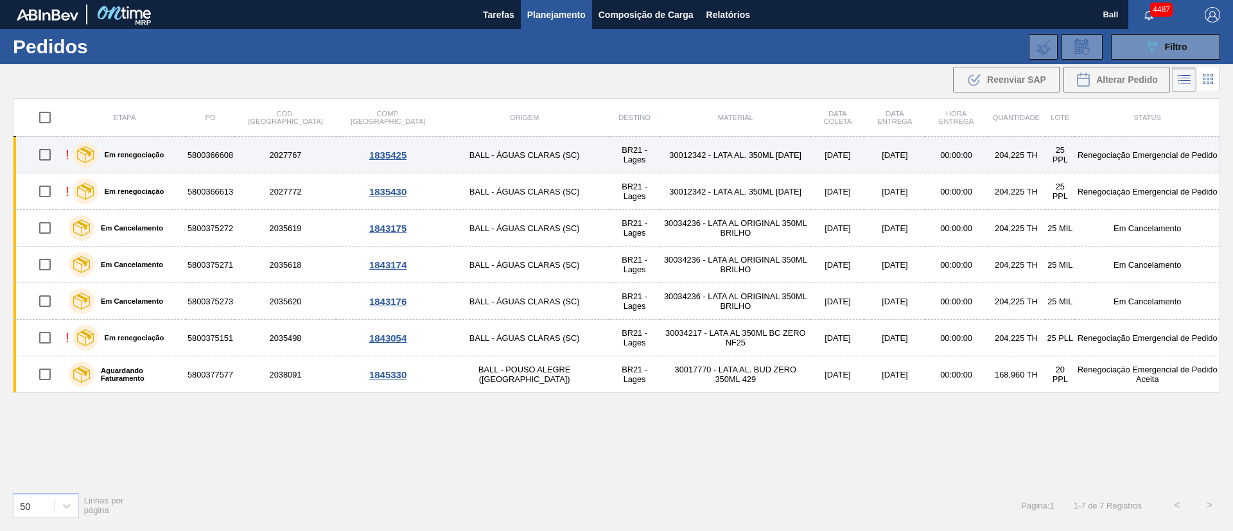
click at [1002, 146] on td "204,225 TH" at bounding box center [1016, 155] width 57 height 37
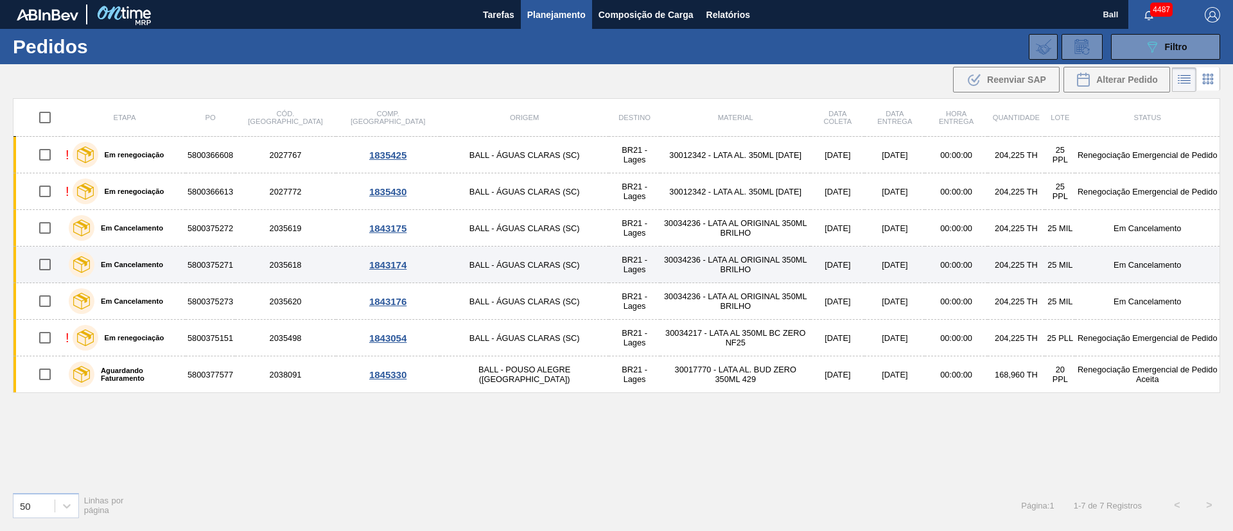
drag, startPoint x: 717, startPoint y: 231, endPoint x: 714, endPoint y: 249, distance: 18.9
click at [717, 231] on td "30034236 - LATA AL ORIGINAL 350ML BRILHO" at bounding box center [735, 228] width 150 height 37
click at [714, 268] on td "30034236 - LATA AL ORIGINAL 350ML BRILHO" at bounding box center [735, 265] width 150 height 37
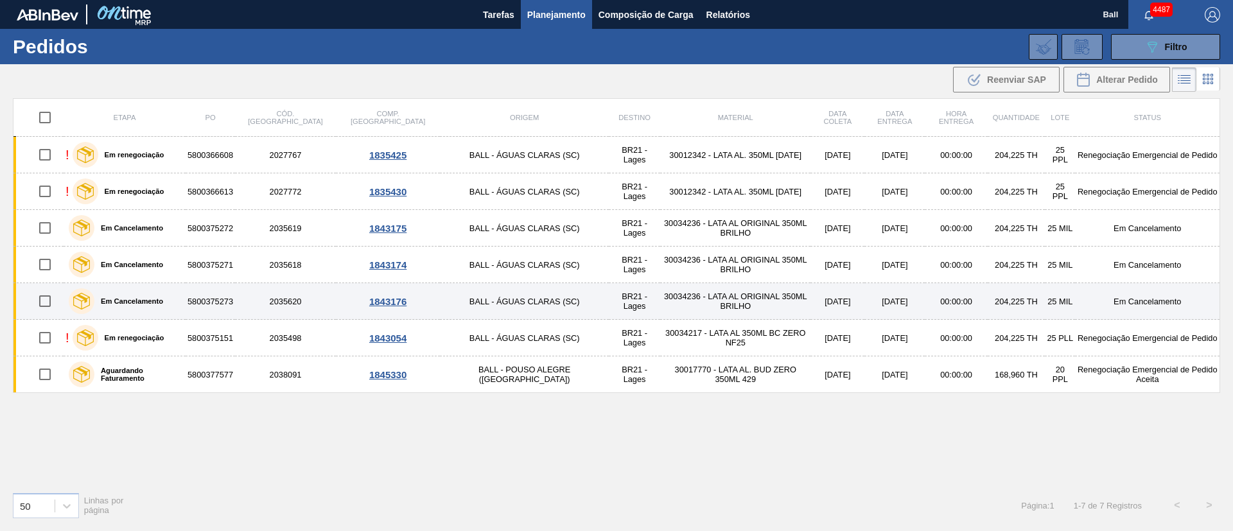
click at [713, 295] on td "30034236 - LATA AL ORIGINAL 350ML BRILHO" at bounding box center [735, 301] width 150 height 37
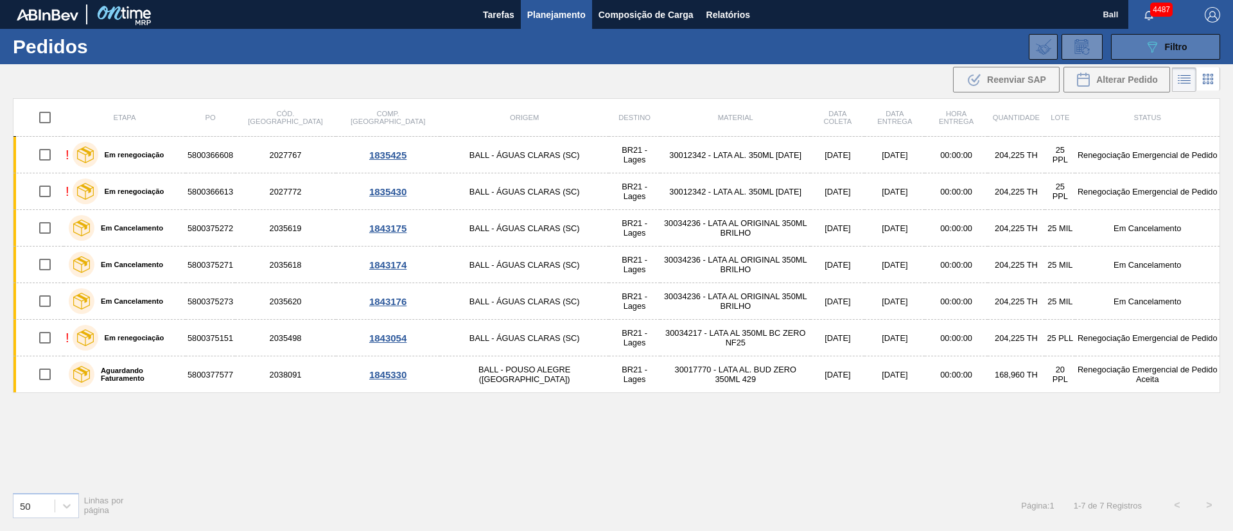
click at [1125, 40] on button "089F7B8B-B2A5-4AFE-B5C0-19BA573D28AC Filtro" at bounding box center [1165, 47] width 109 height 26
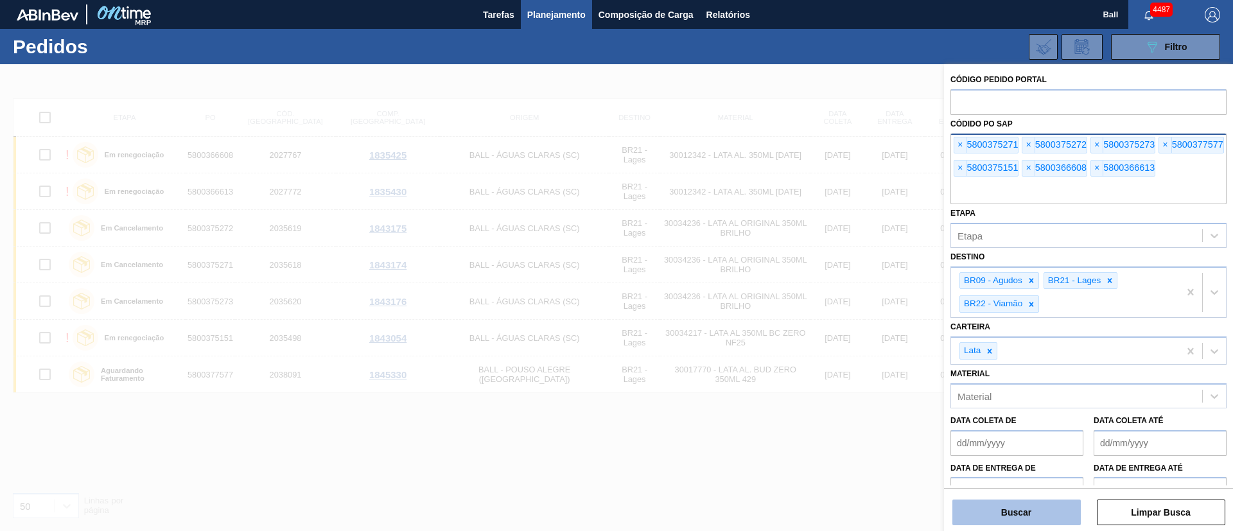
click at [1057, 522] on button "Buscar" at bounding box center [1016, 513] width 128 height 26
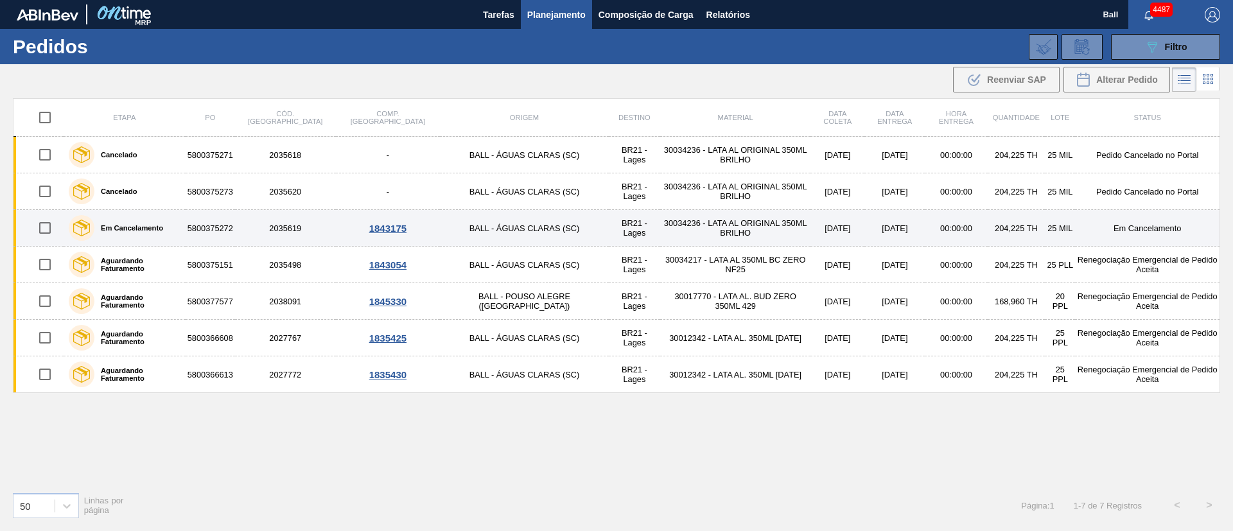
click at [925, 226] on td "00:00:00" at bounding box center [956, 228] width 62 height 37
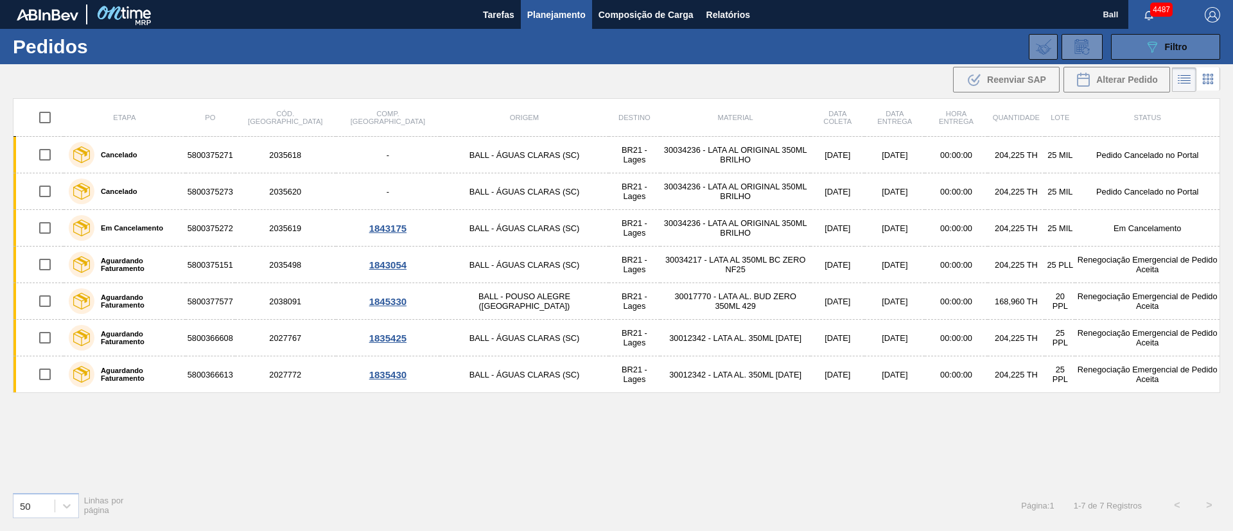
click at [1186, 36] on button "089F7B8B-B2A5-4AFE-B5C0-19BA573D28AC Filtro" at bounding box center [1165, 47] width 109 height 26
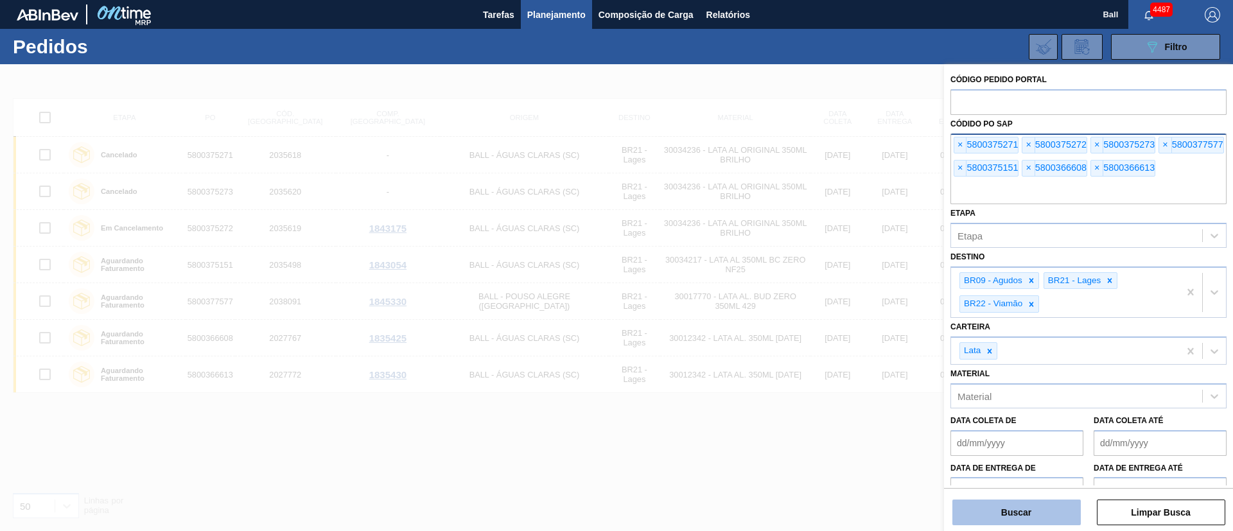
click at [1042, 508] on button "Buscar" at bounding box center [1016, 513] width 128 height 26
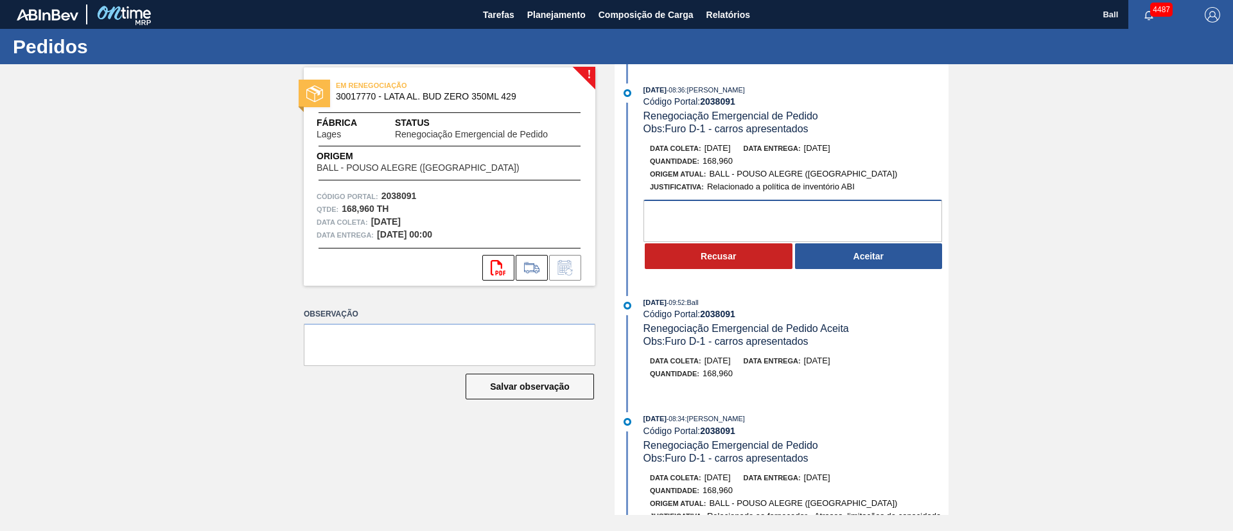
click at [767, 208] on textarea at bounding box center [792, 221] width 299 height 42
type textarea "Já faturado dia 28;09"
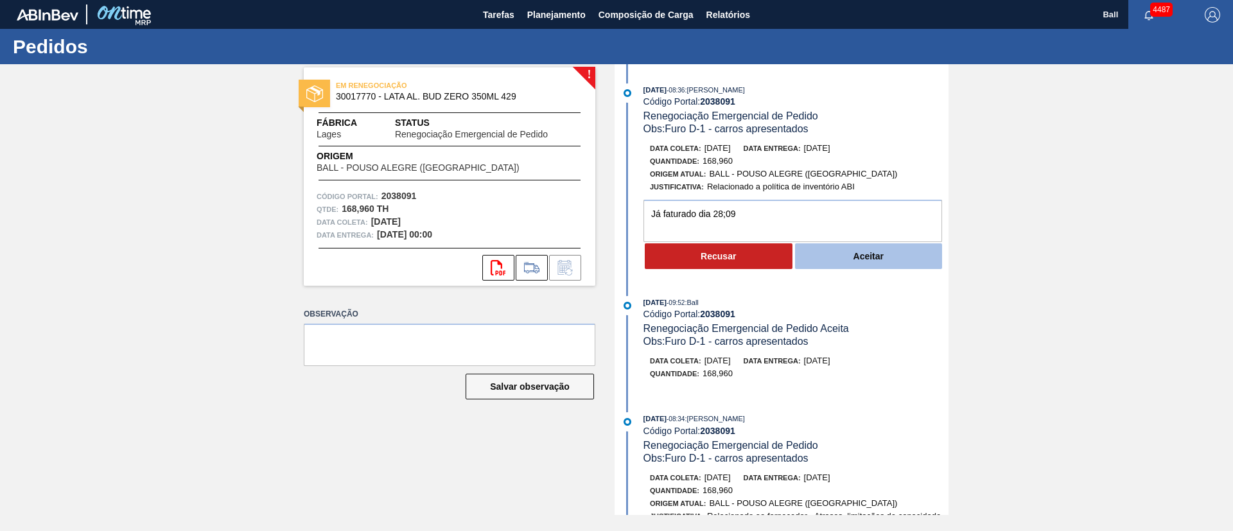
click at [866, 259] on button "Aceitar" at bounding box center [869, 256] width 148 height 26
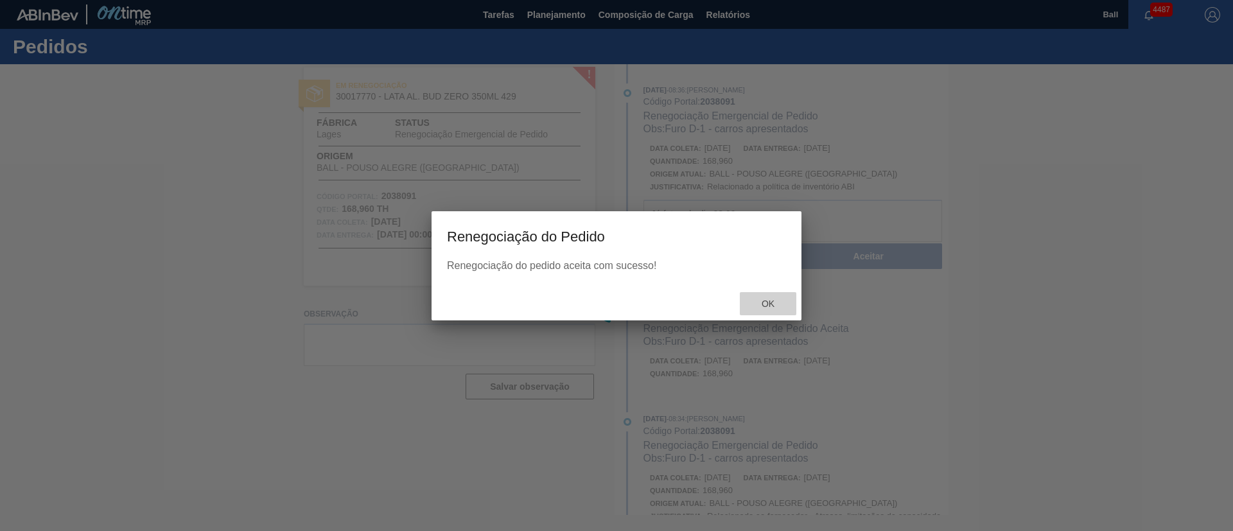
click at [772, 295] on div "Ok" at bounding box center [768, 304] width 57 height 24
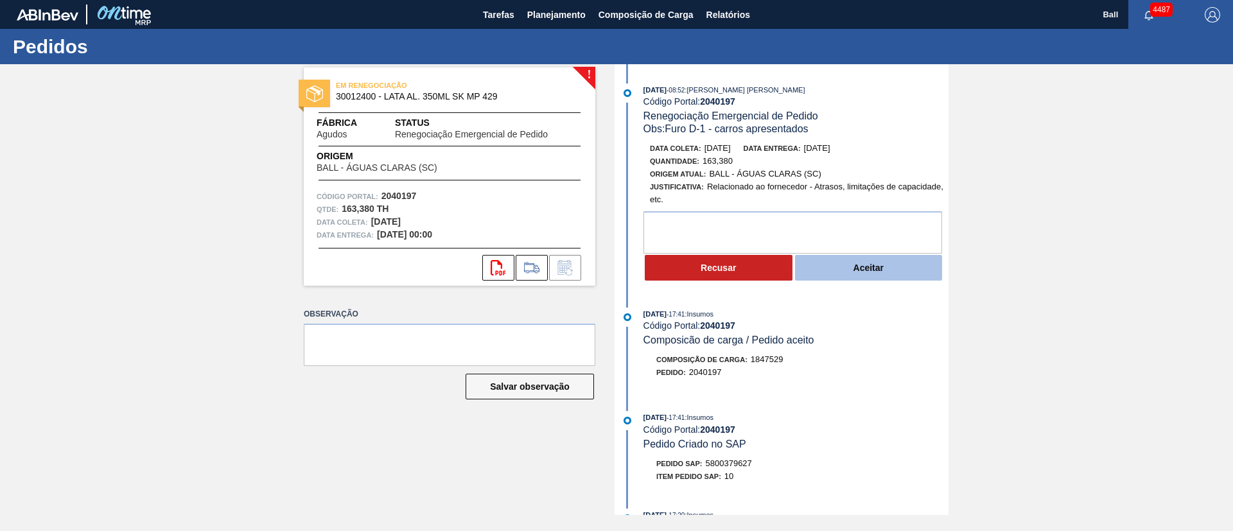
click at [833, 266] on button "Aceitar" at bounding box center [869, 268] width 148 height 26
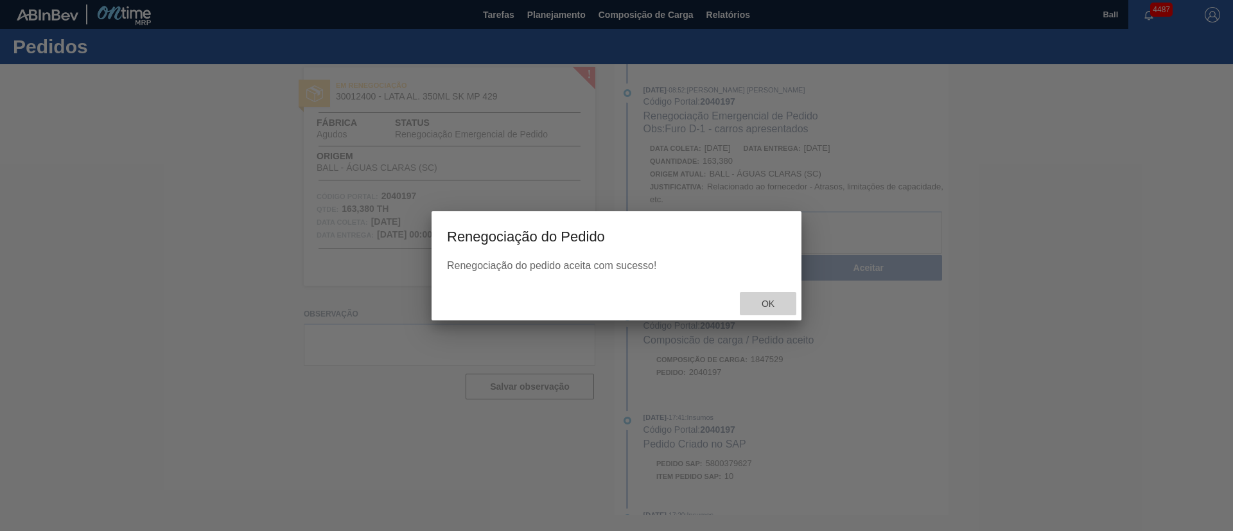
click at [775, 296] on div "Ok" at bounding box center [768, 304] width 57 height 24
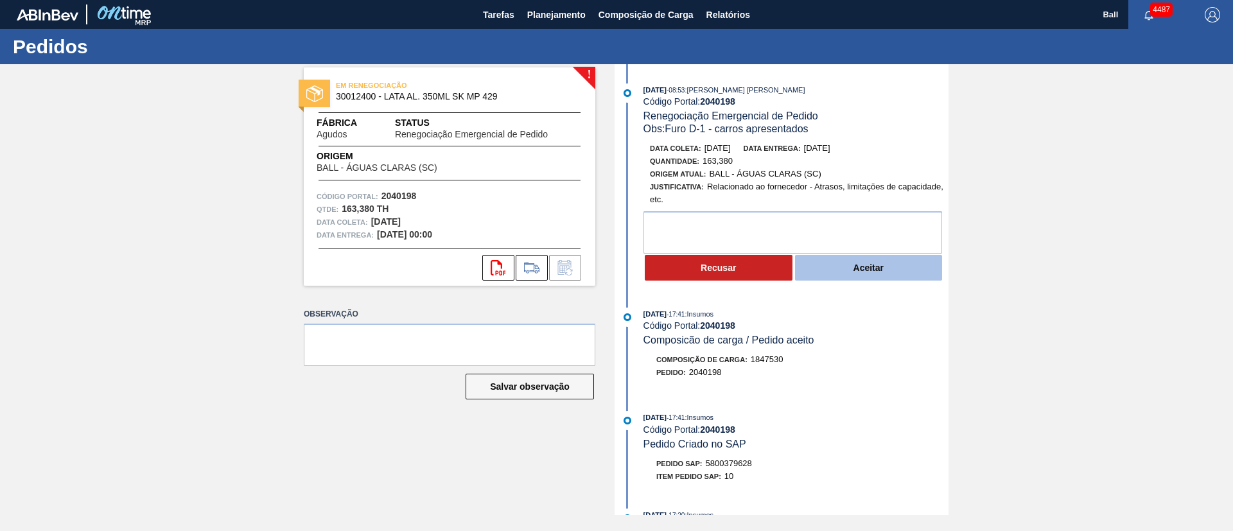
click at [840, 267] on button "Aceitar" at bounding box center [869, 268] width 148 height 26
click at [850, 263] on button "Aceitar" at bounding box center [869, 268] width 148 height 26
click at [845, 262] on button "Aceitar" at bounding box center [869, 268] width 148 height 26
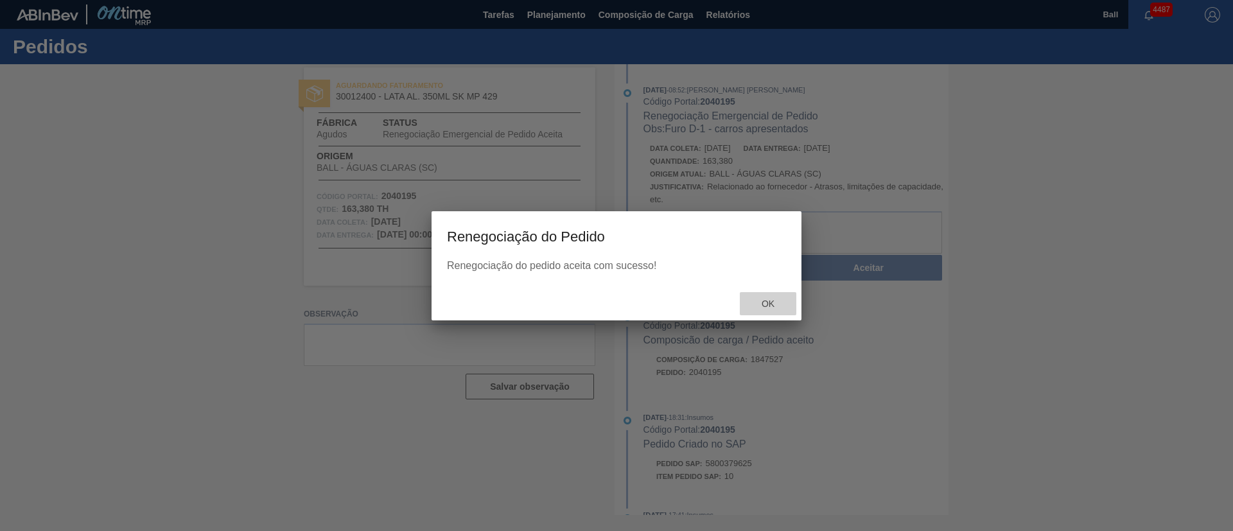
click at [769, 306] on span "Ok" at bounding box center [767, 304] width 33 height 10
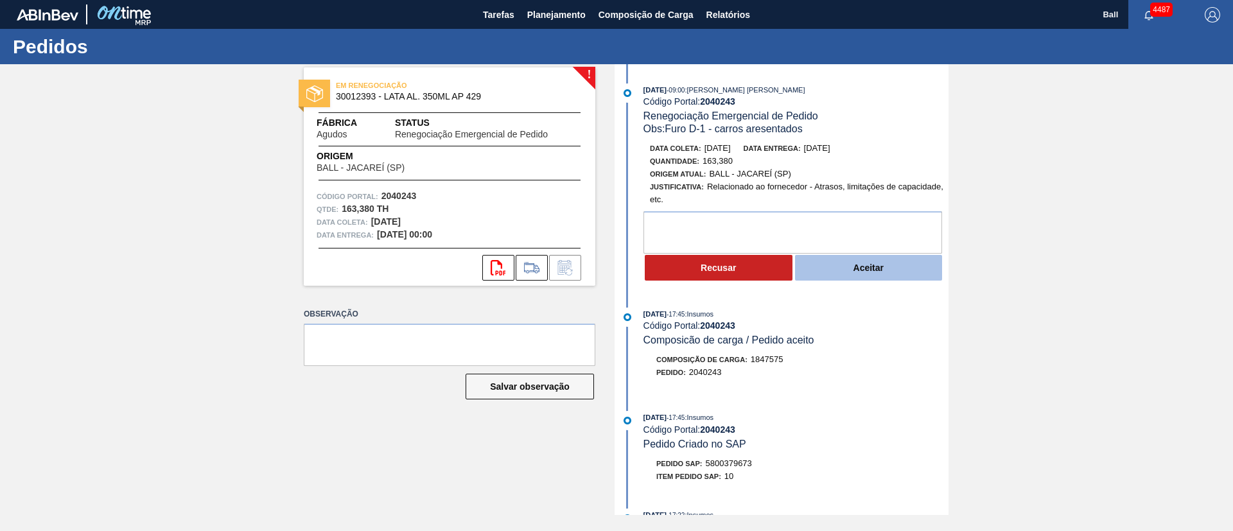
click at [850, 277] on button "Aceitar" at bounding box center [869, 268] width 148 height 26
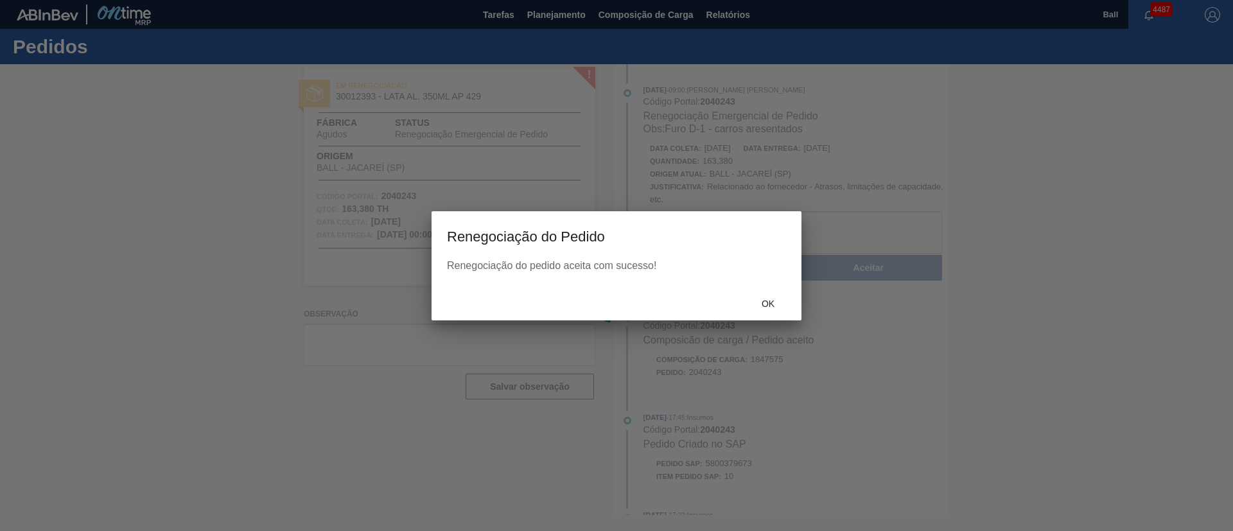
click at [764, 295] on div "Ok" at bounding box center [617, 303] width 370 height 33
click at [767, 302] on span "Ok" at bounding box center [767, 304] width 33 height 10
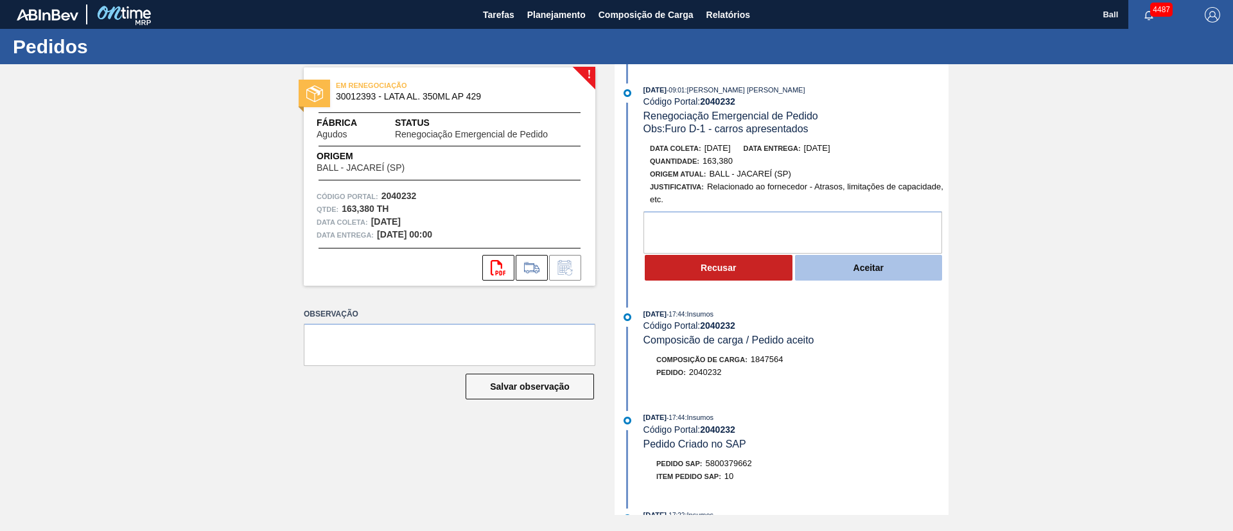
click at [878, 279] on button "Aceitar" at bounding box center [869, 268] width 148 height 26
click at [872, 271] on button "Aceitar" at bounding box center [869, 268] width 148 height 26
click at [847, 262] on button "Aceitar" at bounding box center [869, 268] width 148 height 26
click at [884, 272] on button "Aceitar" at bounding box center [869, 268] width 148 height 26
click at [851, 276] on button "Aceitar" at bounding box center [869, 268] width 148 height 26
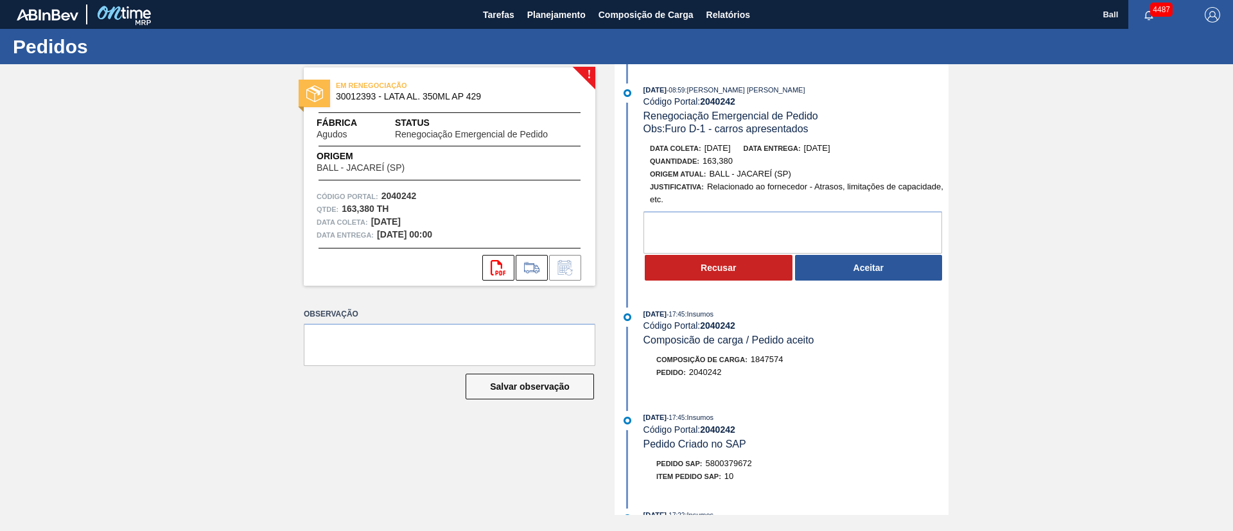
click at [867, 264] on button "Aceitar" at bounding box center [869, 268] width 148 height 26
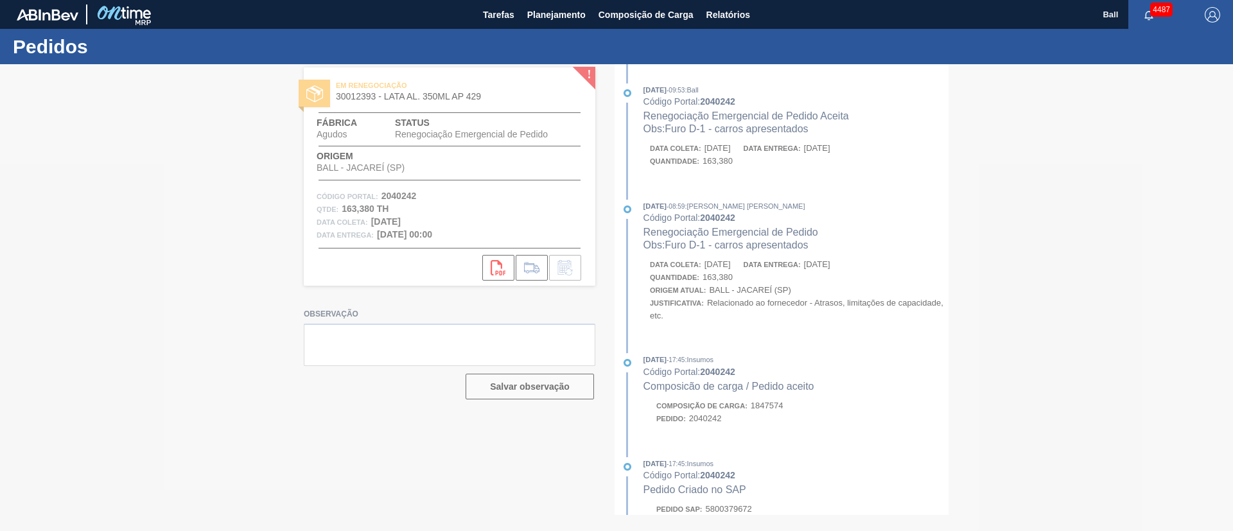
click at [772, 293] on div at bounding box center [616, 297] width 1233 height 467
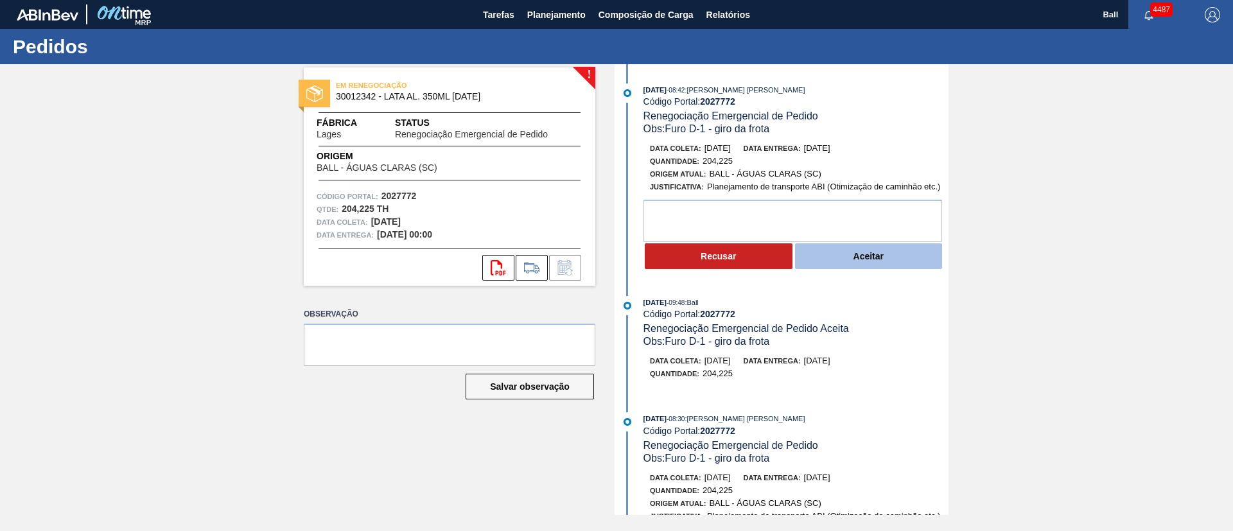
click at [868, 263] on button "Aceitar" at bounding box center [869, 256] width 148 height 26
click at [855, 259] on button "Aceitar" at bounding box center [869, 256] width 148 height 26
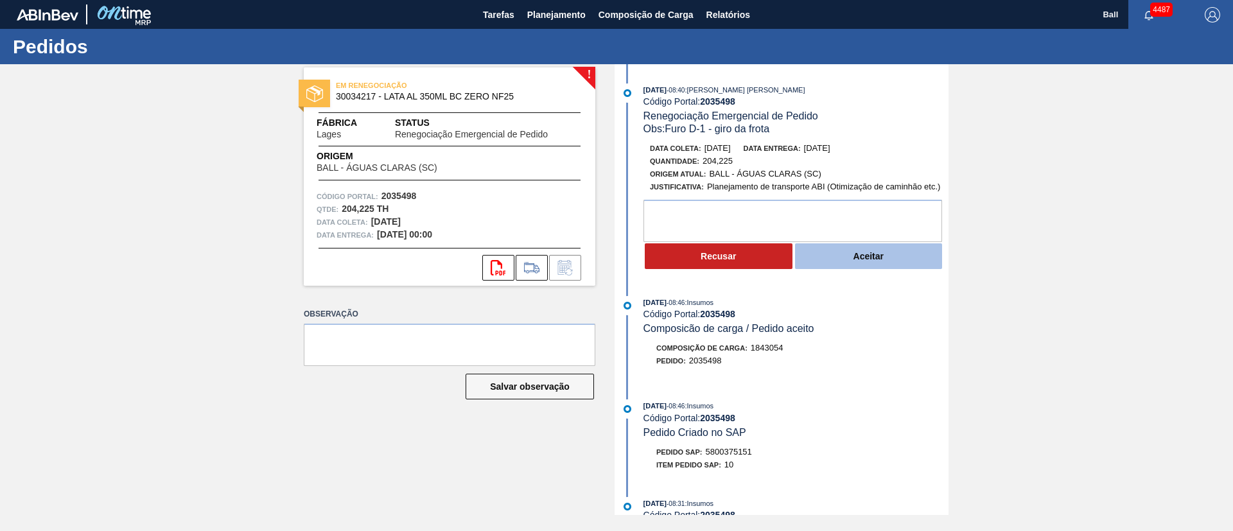
click at [859, 256] on button "Aceitar" at bounding box center [869, 256] width 148 height 26
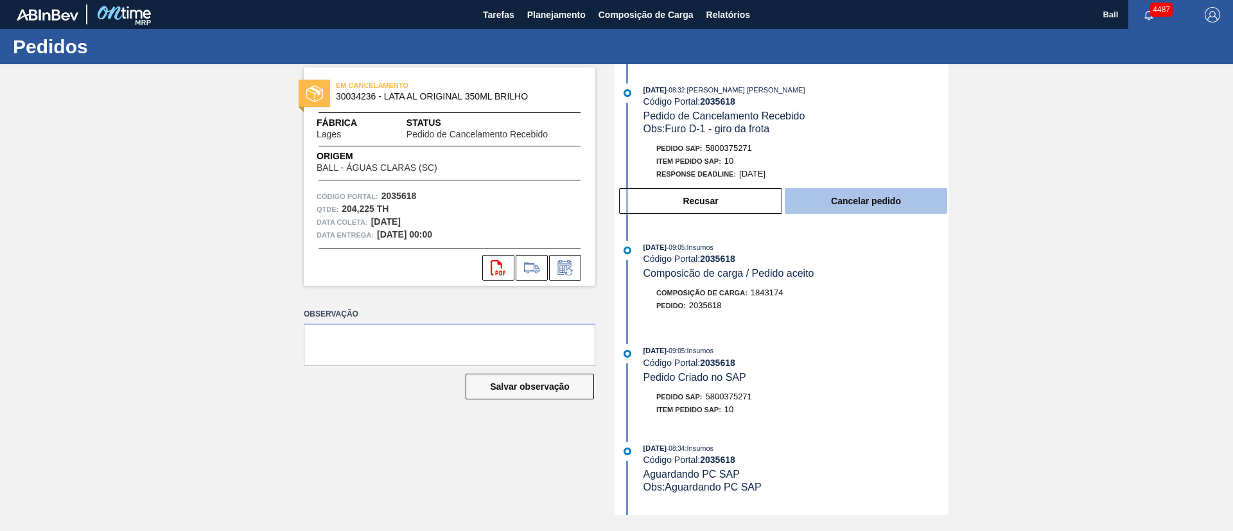
click at [841, 196] on button "Cancelar pedido" at bounding box center [866, 201] width 162 height 26
click at [855, 207] on button "Cancelar pedido" at bounding box center [866, 201] width 162 height 26
click at [903, 191] on button "Cancelar pedido" at bounding box center [866, 201] width 162 height 26
